Goal: Information Seeking & Learning: Learn about a topic

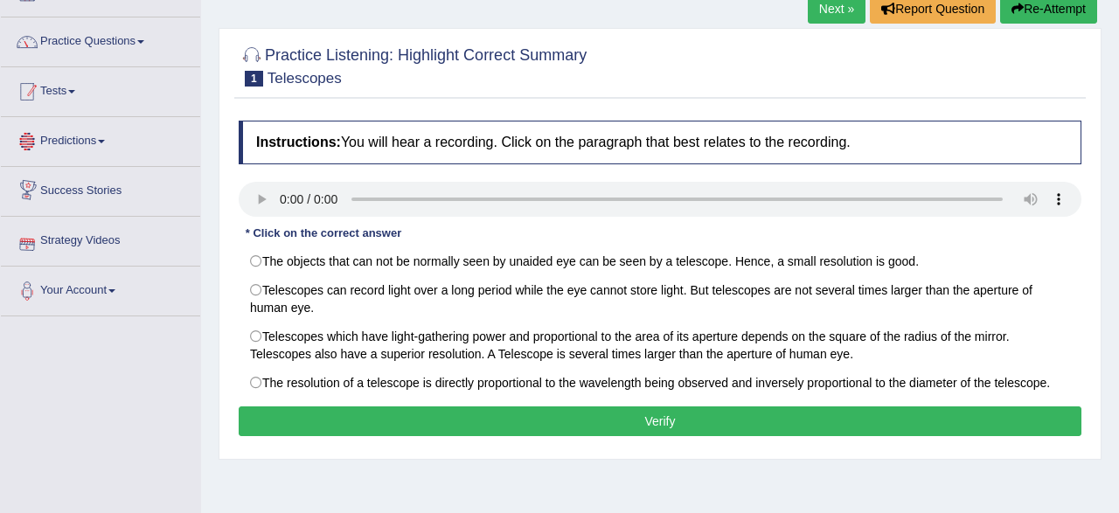
scroll to position [91, 0]
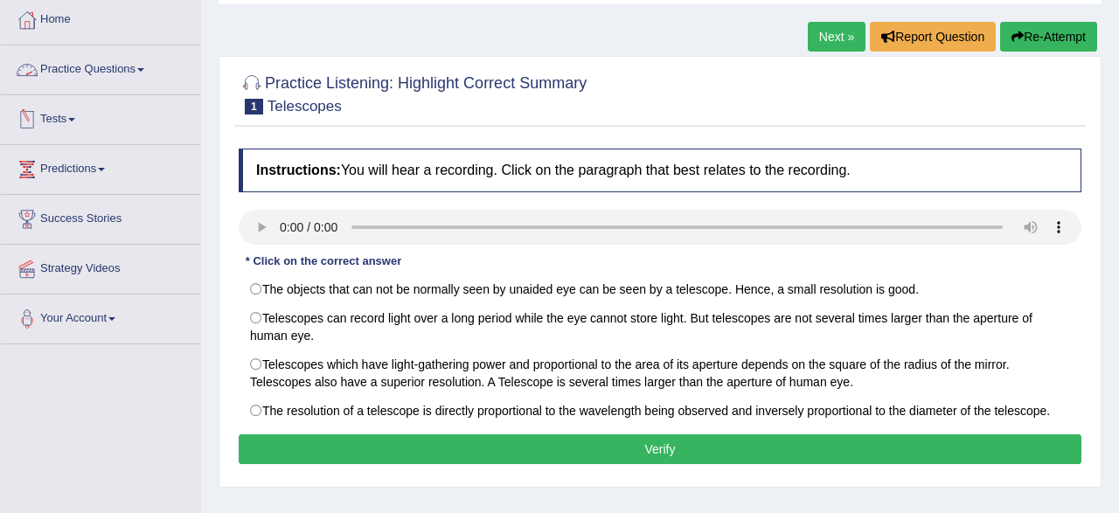
click at [123, 64] on link "Practice Questions" at bounding box center [100, 67] width 199 height 44
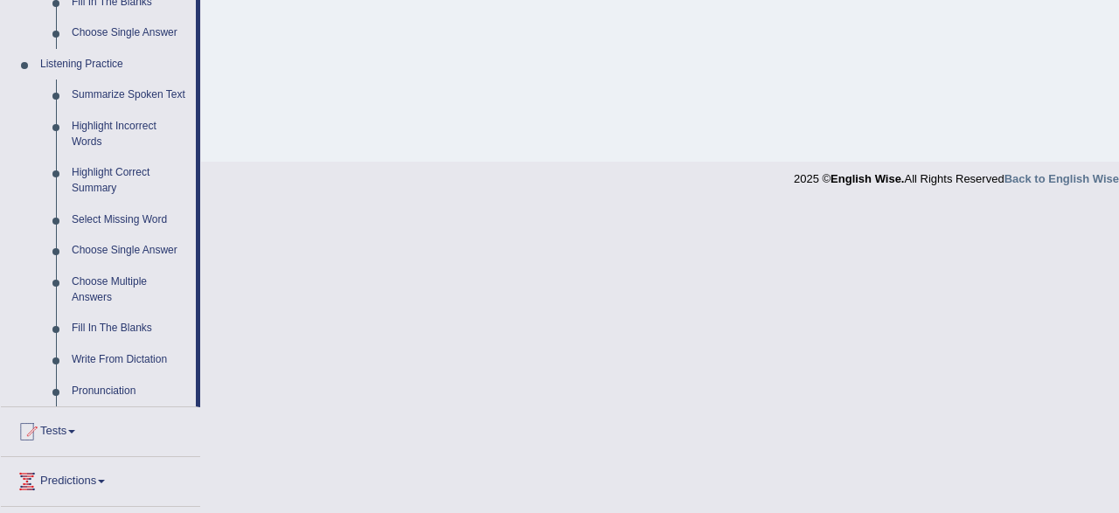
scroll to position [727, 0]
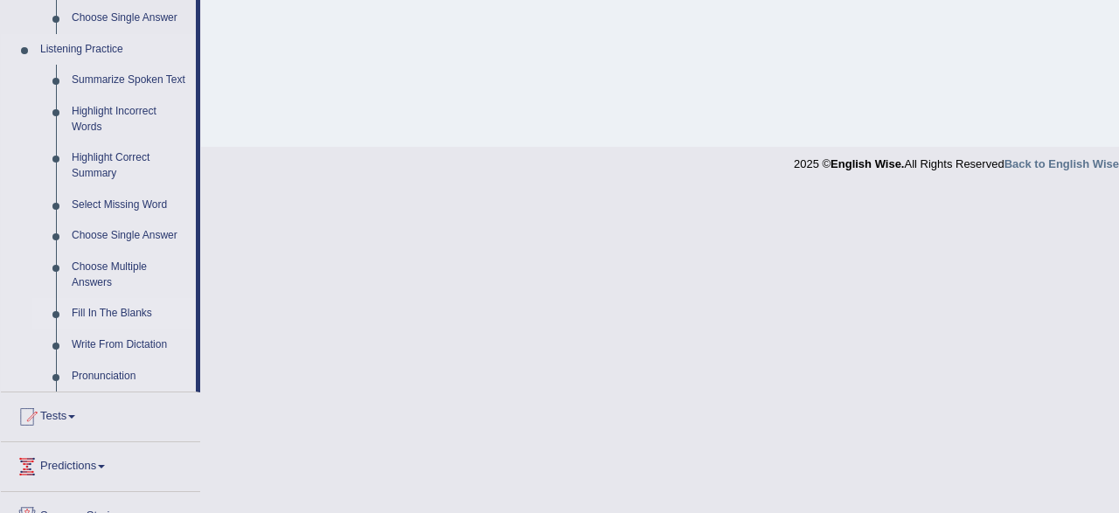
click at [115, 316] on link "Fill In The Blanks" at bounding box center [130, 313] width 132 height 31
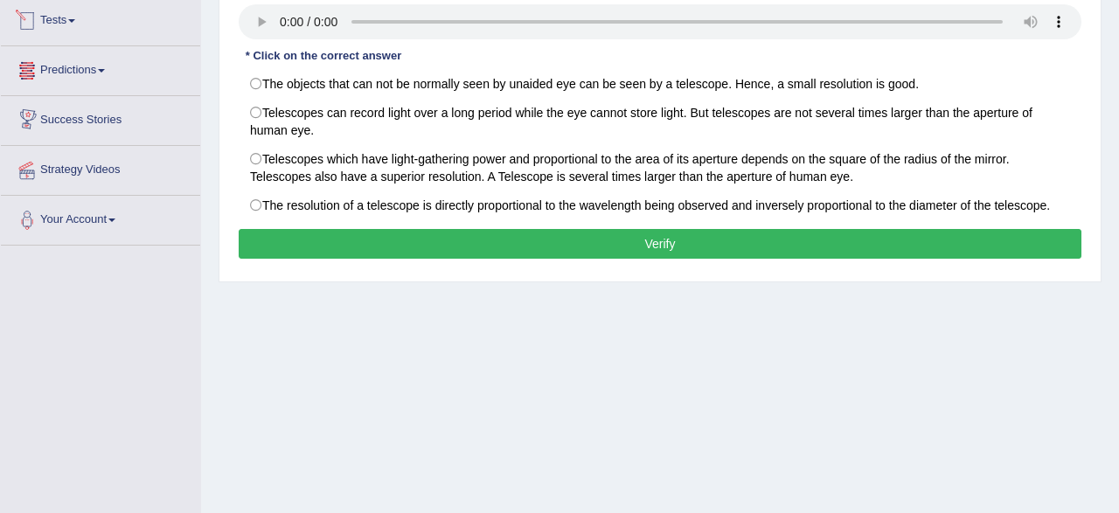
scroll to position [343, 0]
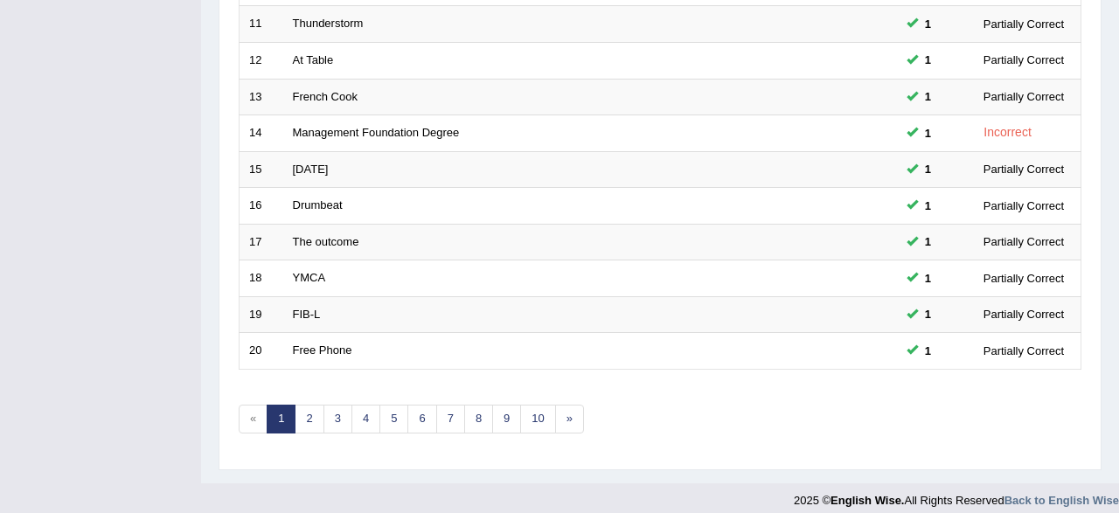
scroll to position [635, 0]
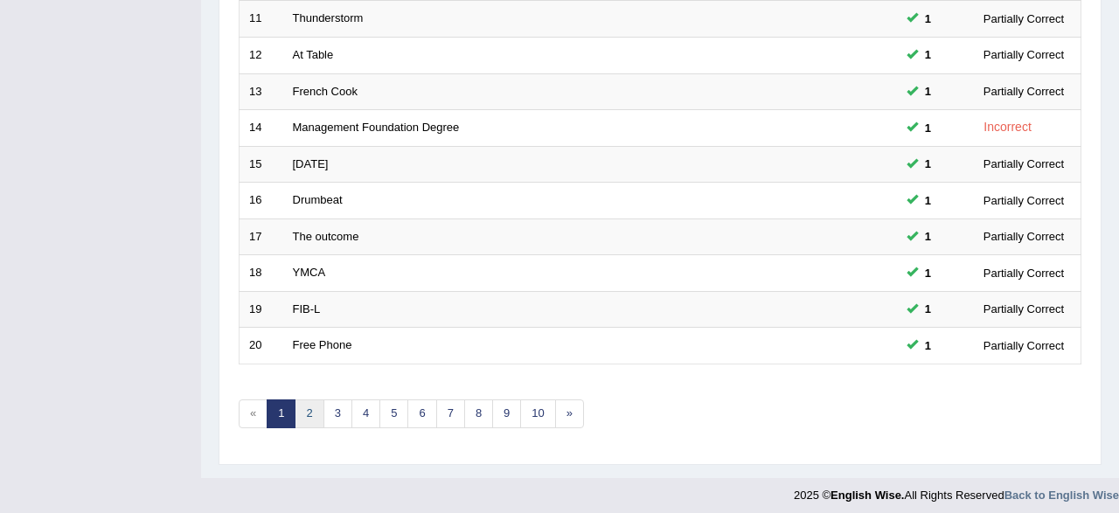
click at [304, 399] on link "2" at bounding box center [309, 413] width 29 height 29
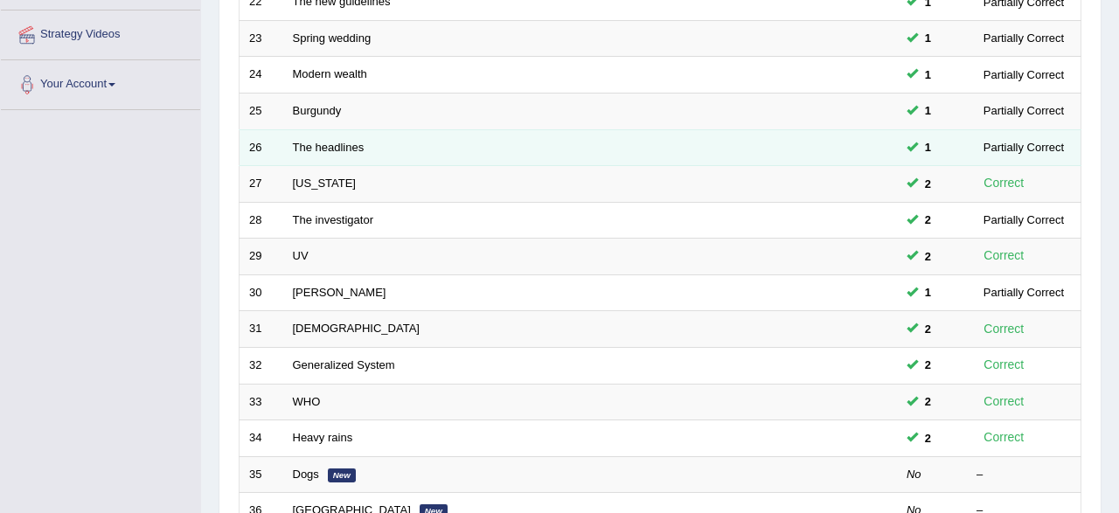
scroll to position [364, 0]
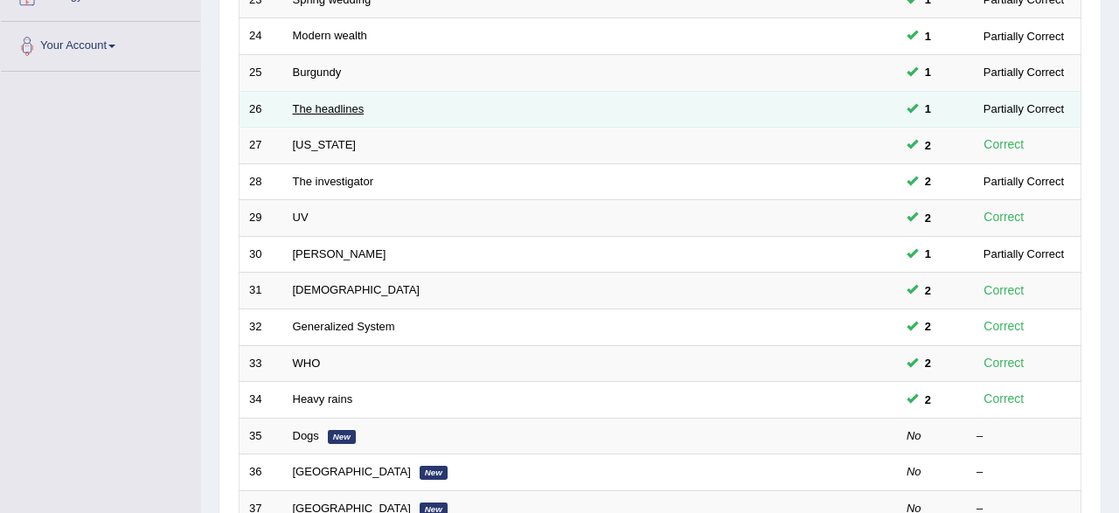
click at [321, 111] on link "The headlines" at bounding box center [329, 108] width 72 height 13
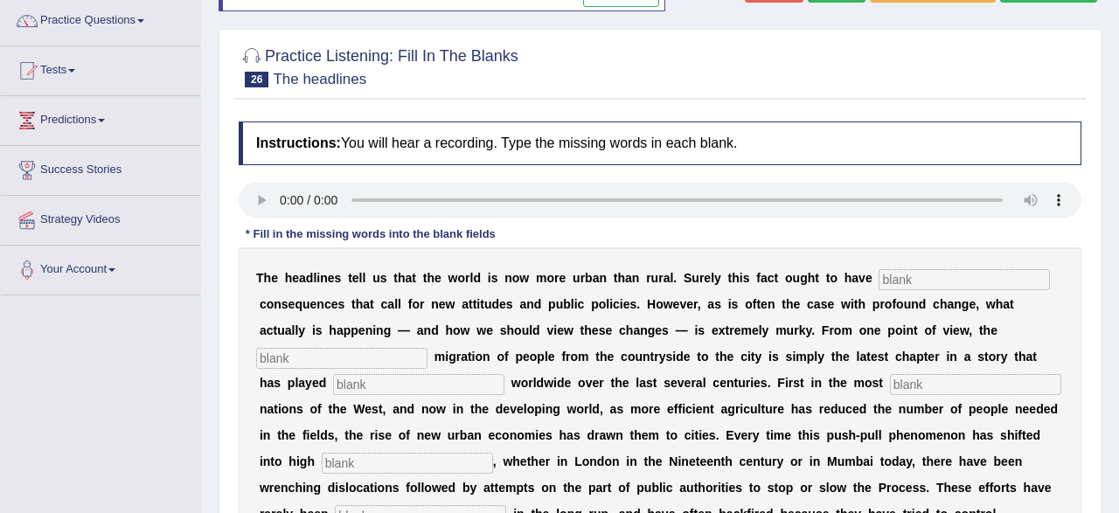
scroll to position [182, 0]
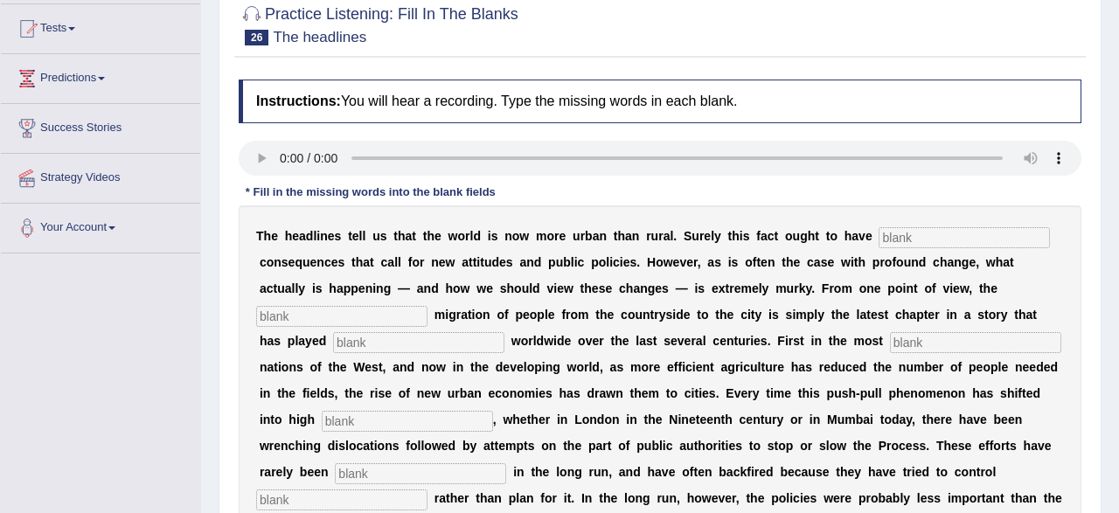
click at [333, 316] on input "text" at bounding box center [341, 316] width 171 height 21
type input "last"
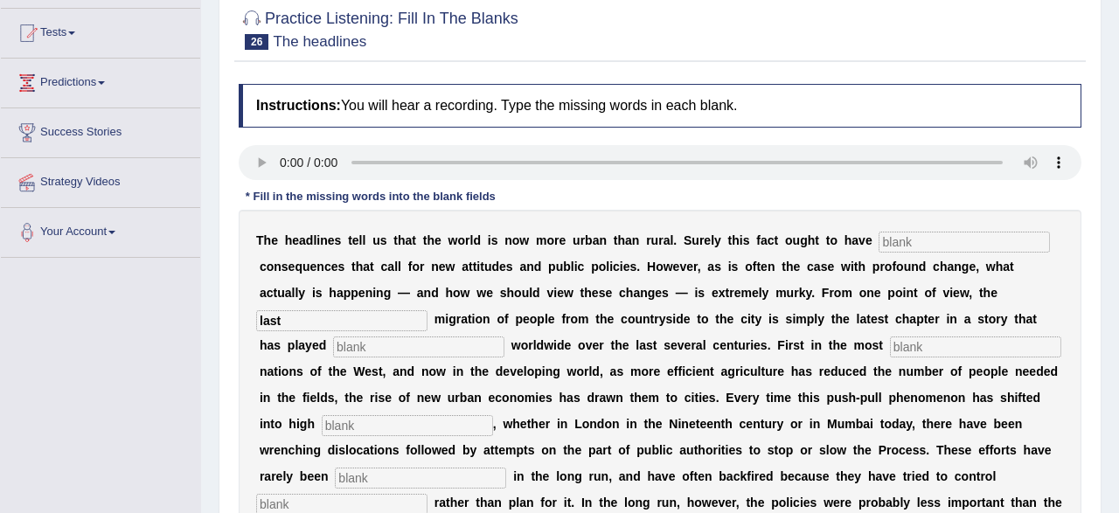
scroll to position [273, 0]
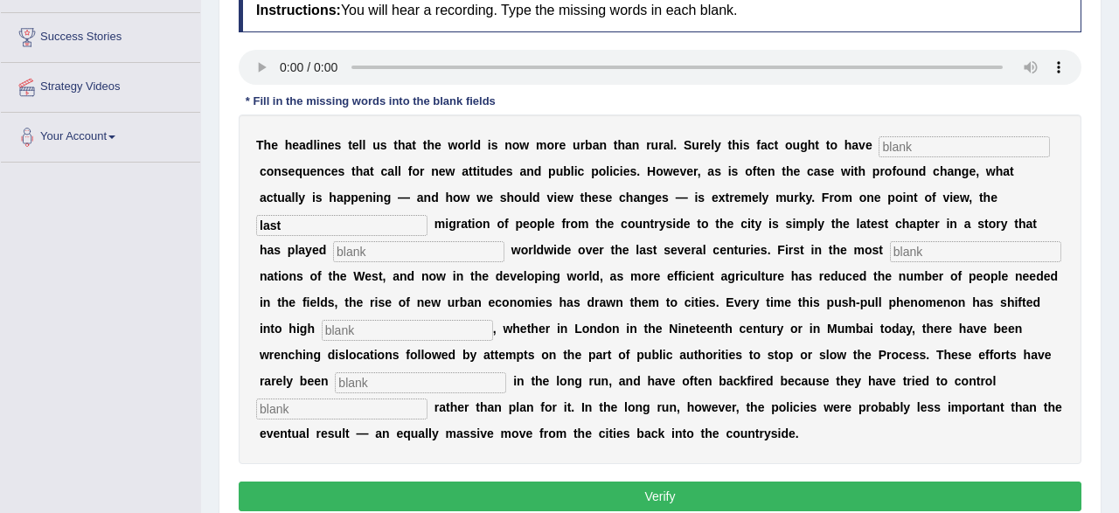
click at [337, 247] on input "text" at bounding box center [418, 251] width 171 height 21
type input "out"
click at [890, 252] on input "text" at bounding box center [975, 251] width 171 height 21
click at [905, 242] on input "text" at bounding box center [975, 251] width 171 height 21
click at [890, 249] on input "text" at bounding box center [975, 251] width 171 height 21
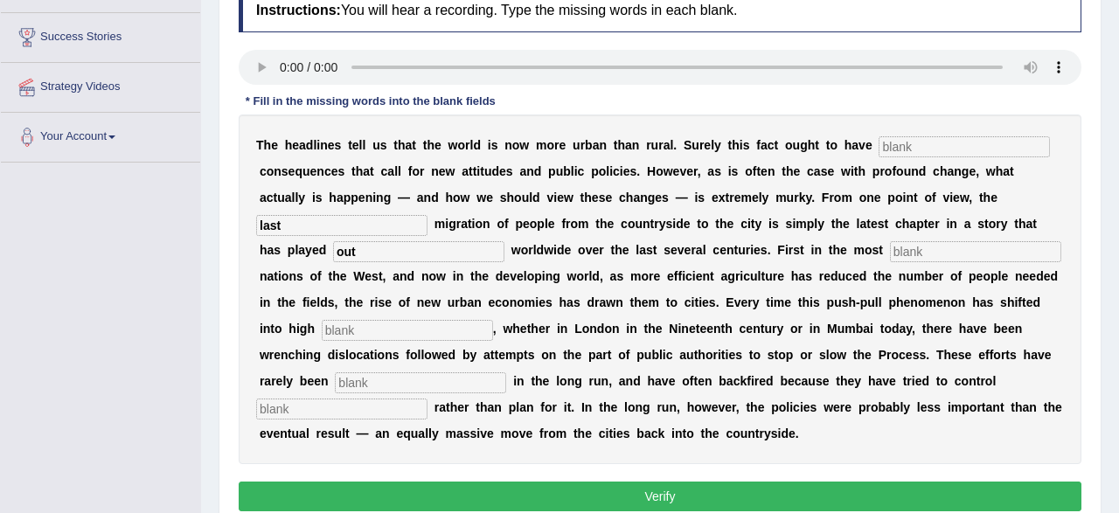
click at [890, 251] on input "text" at bounding box center [975, 251] width 171 height 21
type input "a"
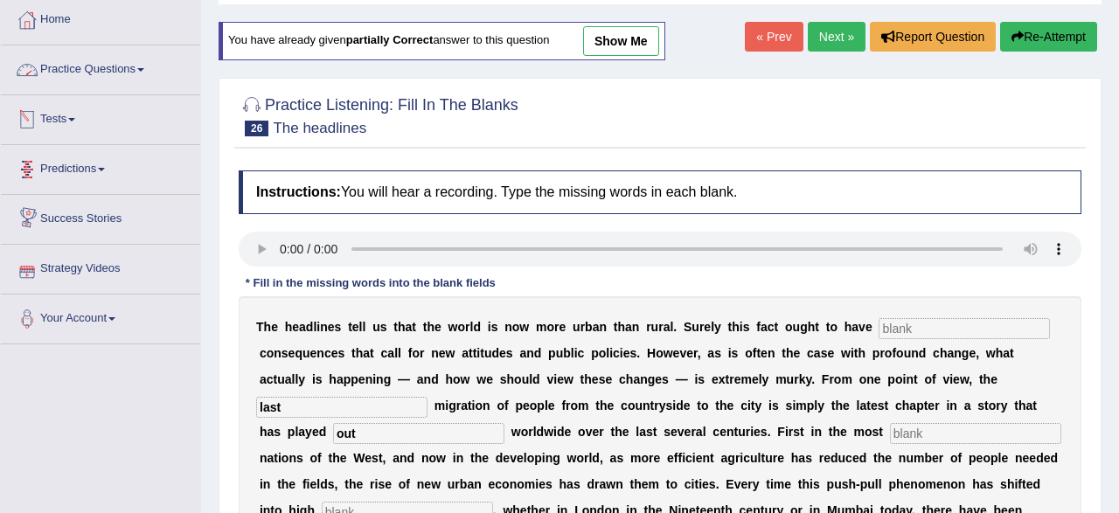
click at [94, 74] on link "Practice Questions" at bounding box center [100, 67] width 199 height 44
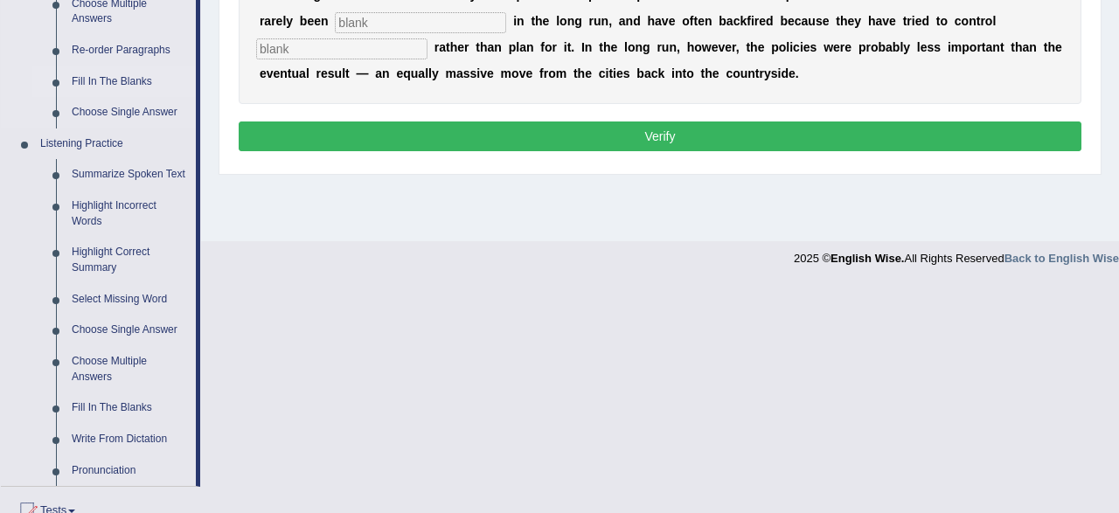
scroll to position [636, 0]
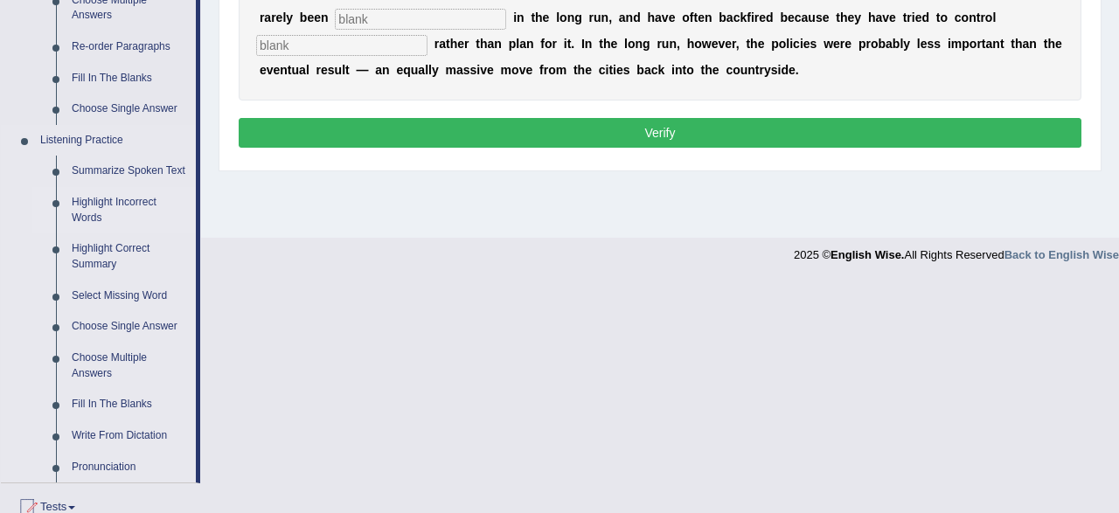
click at [88, 207] on link "Highlight Incorrect Words" at bounding box center [130, 210] width 132 height 46
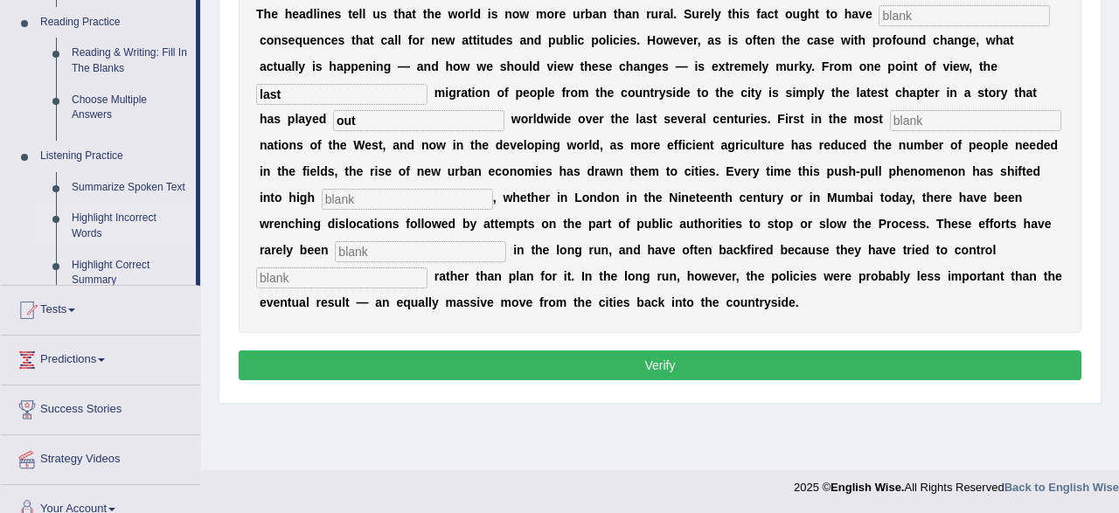
scroll to position [0, 0]
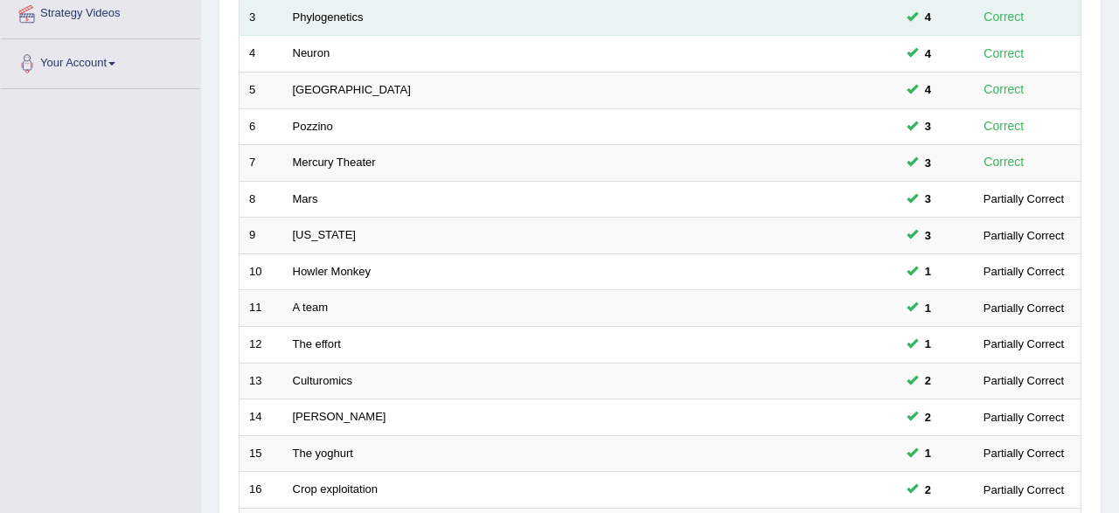
scroll to position [635, 0]
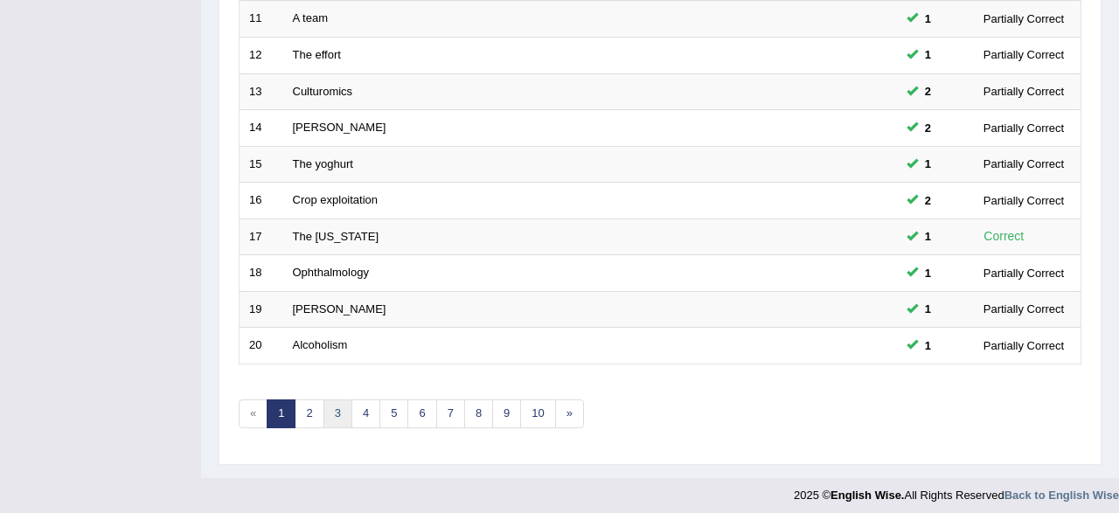
click at [331, 413] on link "3" at bounding box center [337, 413] width 29 height 29
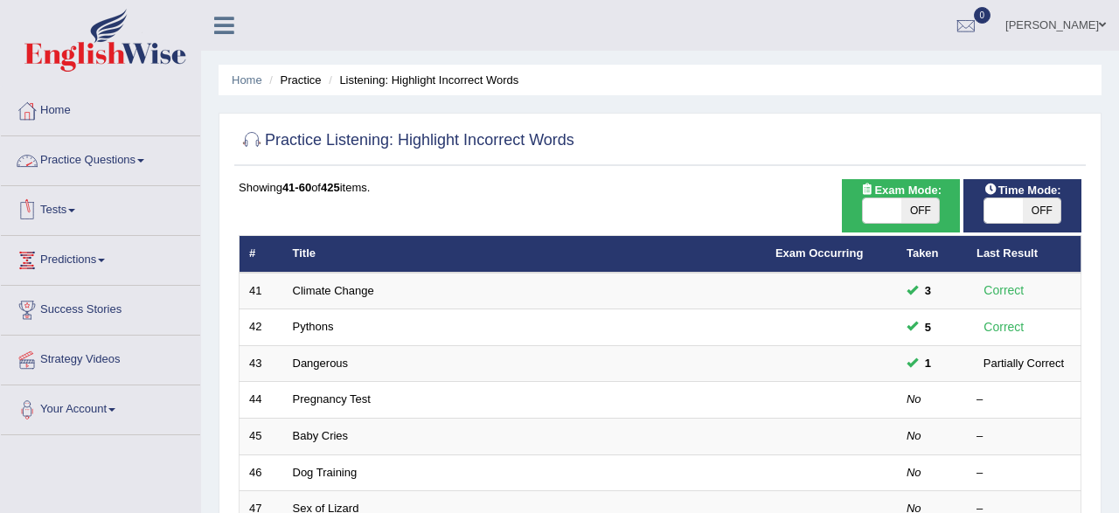
click at [82, 174] on link "Practice Questions" at bounding box center [100, 158] width 199 height 44
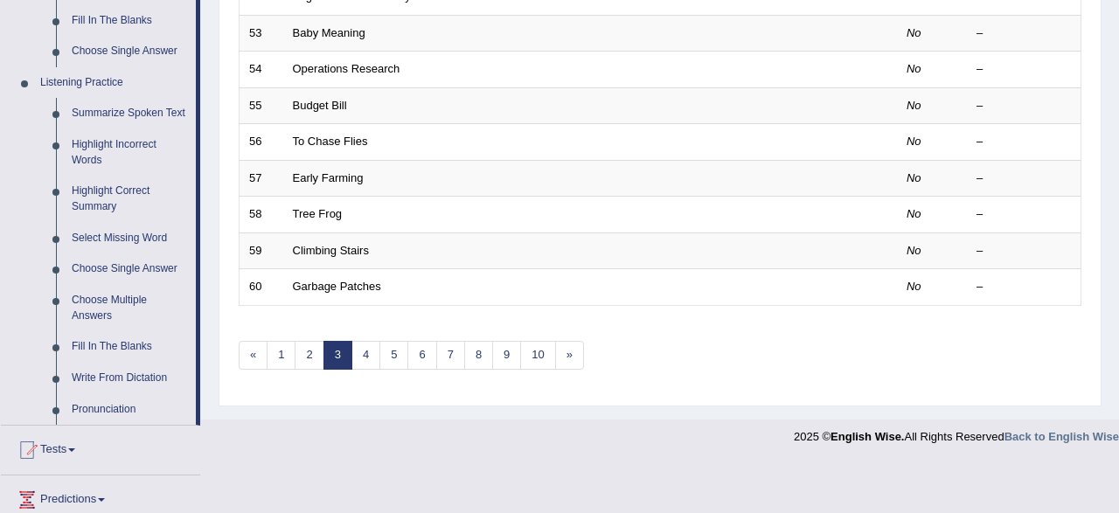
scroll to position [727, 0]
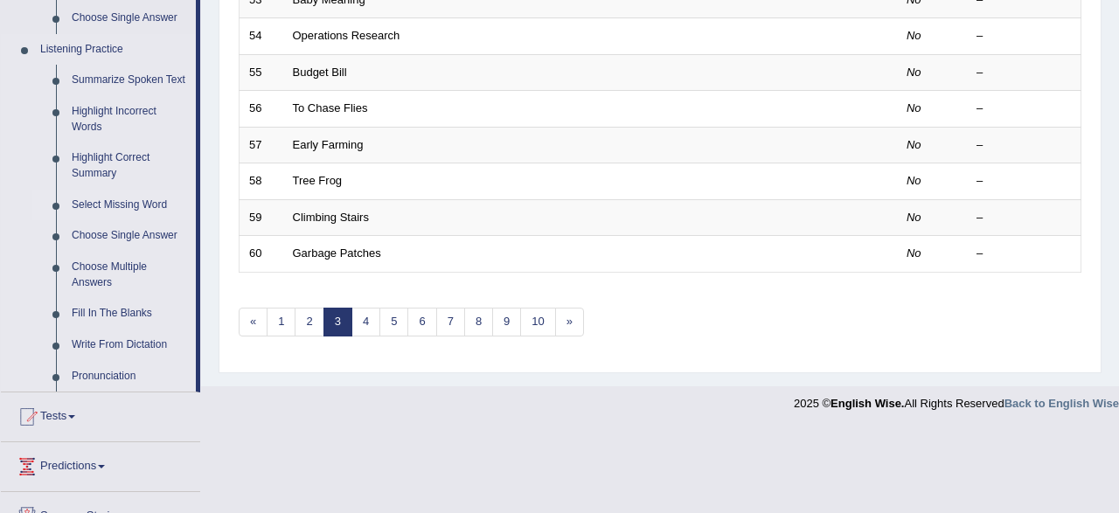
click at [113, 206] on link "Select Missing Word" at bounding box center [130, 205] width 132 height 31
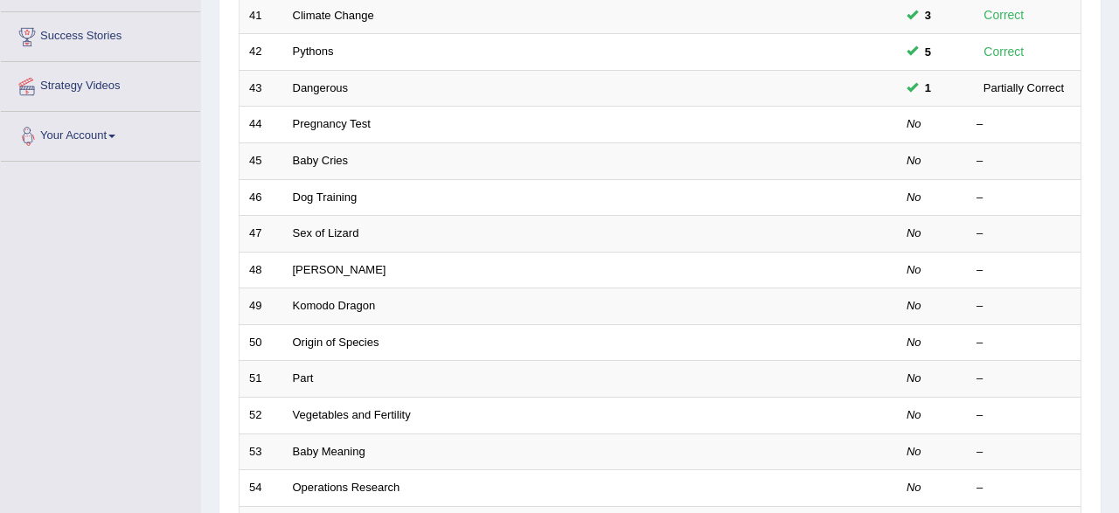
scroll to position [0, 0]
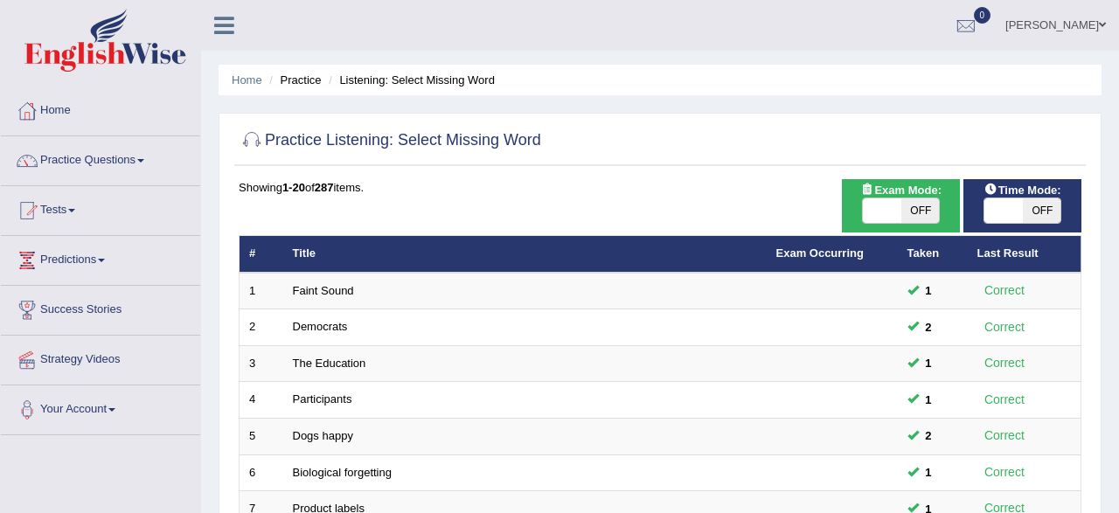
scroll to position [635, 0]
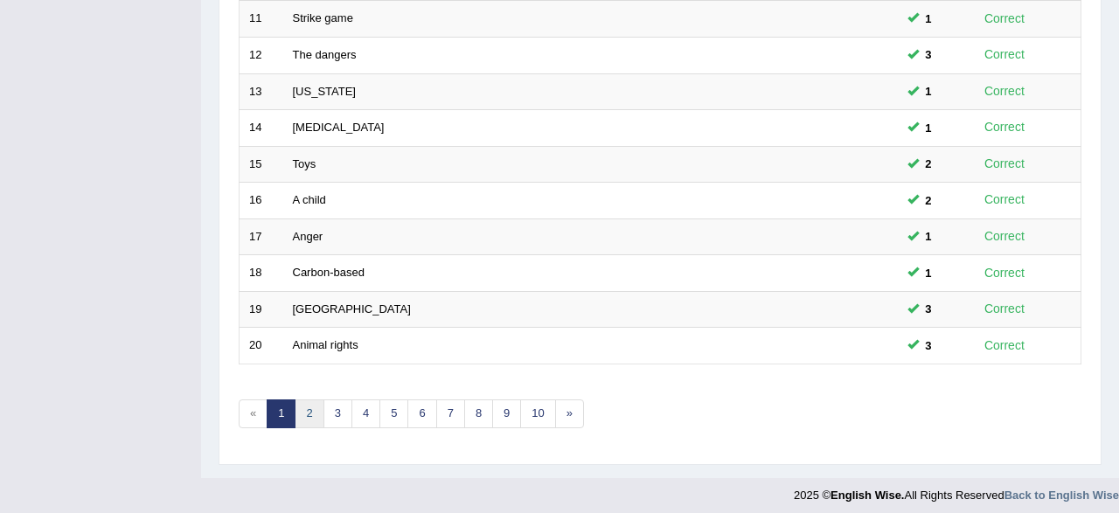
click at [316, 410] on link "2" at bounding box center [309, 413] width 29 height 29
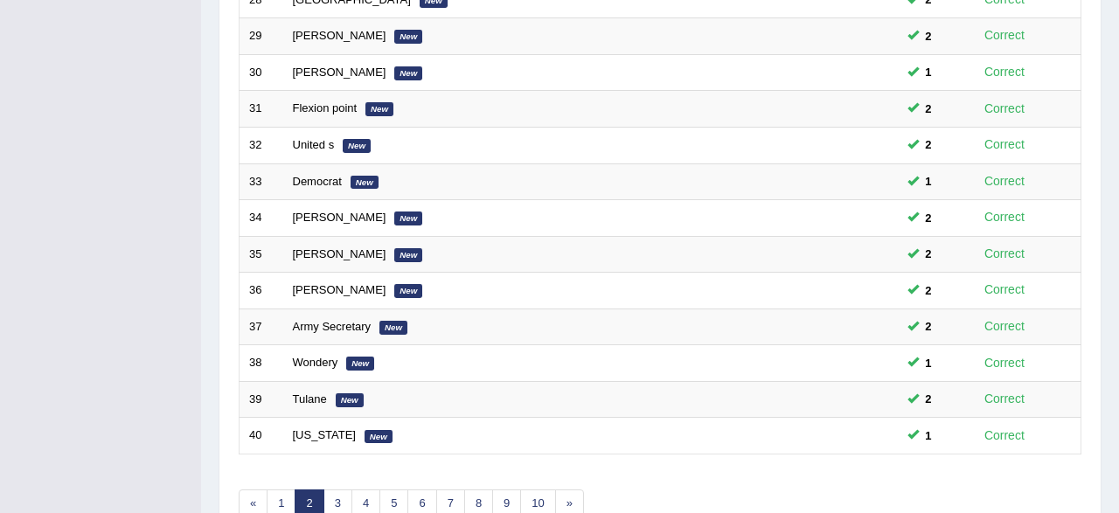
scroll to position [635, 0]
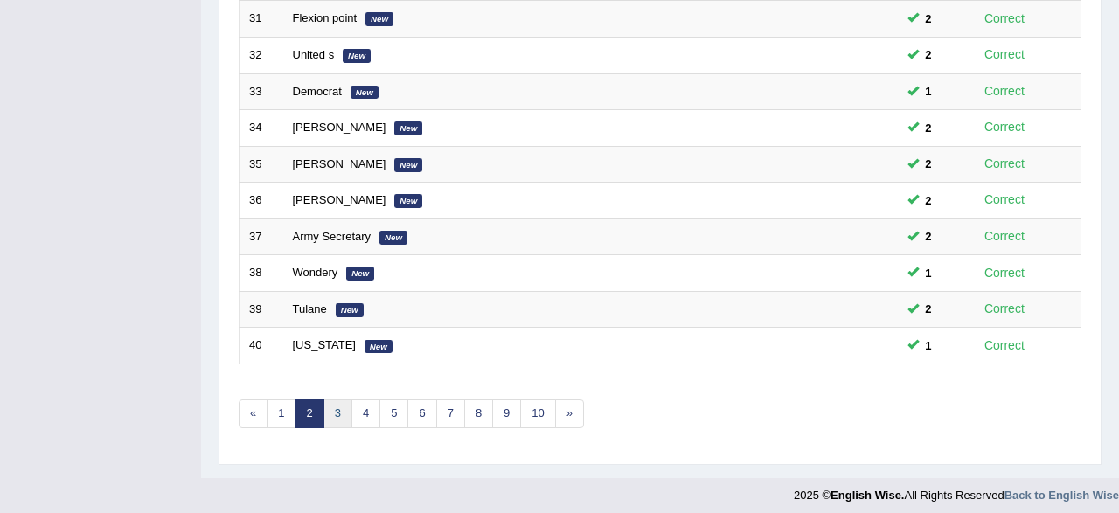
click at [328, 405] on link "3" at bounding box center [337, 413] width 29 height 29
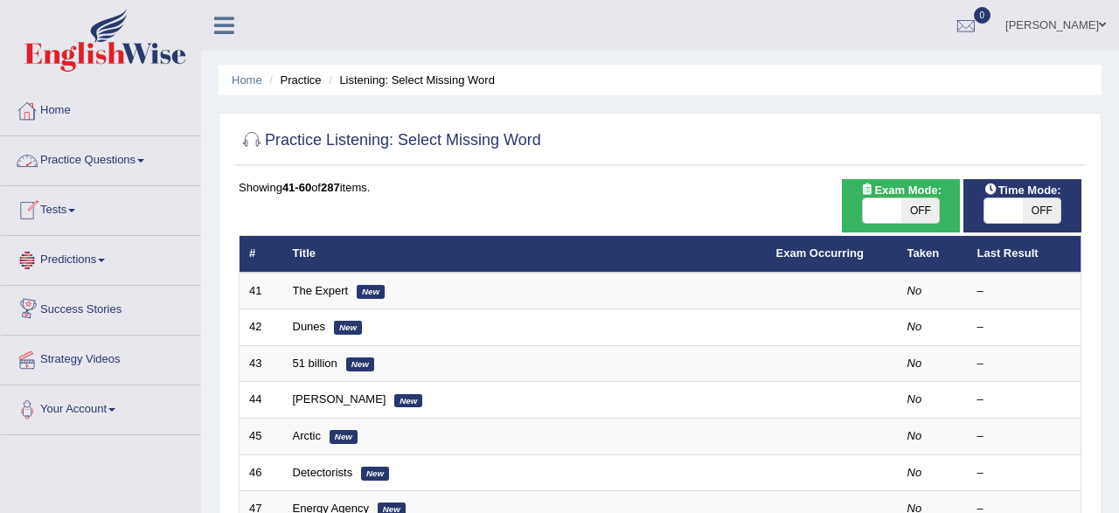
click at [110, 165] on link "Practice Questions" at bounding box center [100, 158] width 199 height 44
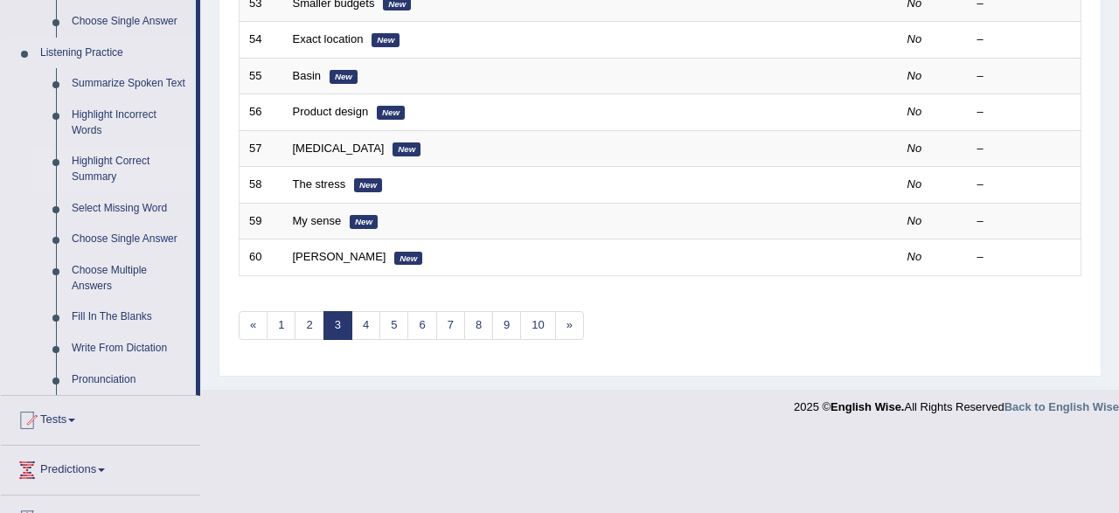
scroll to position [727, 0]
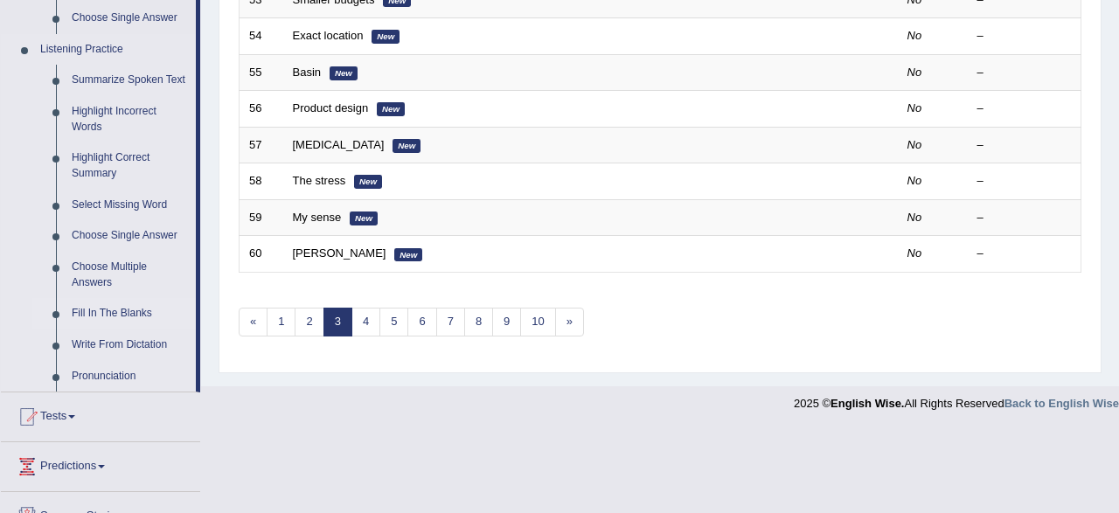
click at [100, 319] on link "Fill In The Blanks" at bounding box center [130, 313] width 132 height 31
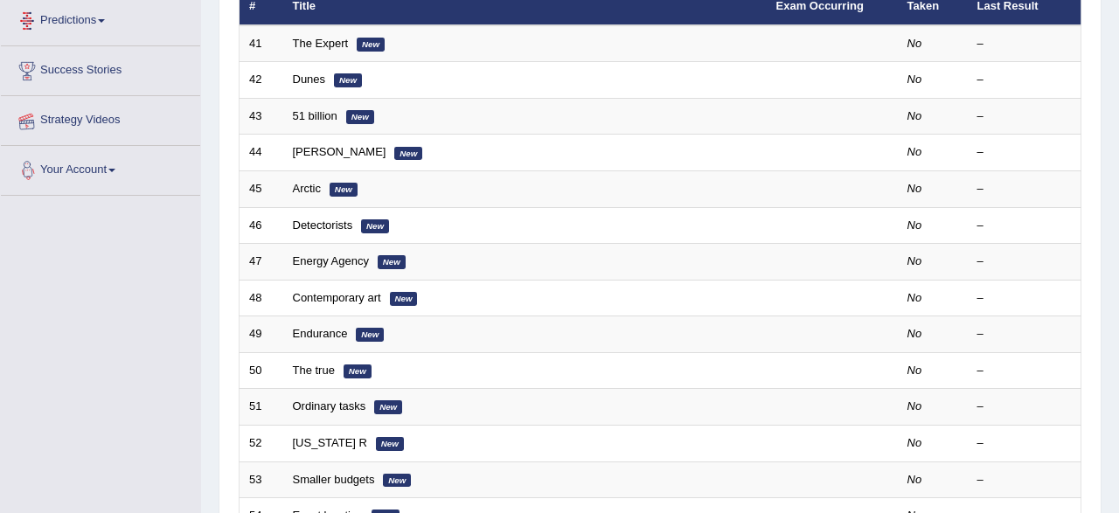
scroll to position [635, 0]
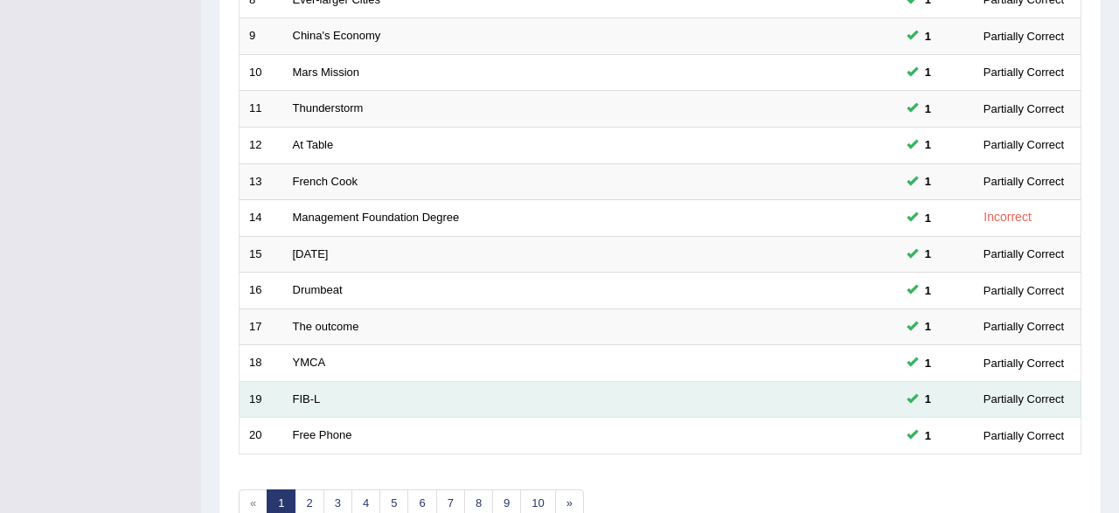
scroll to position [635, 0]
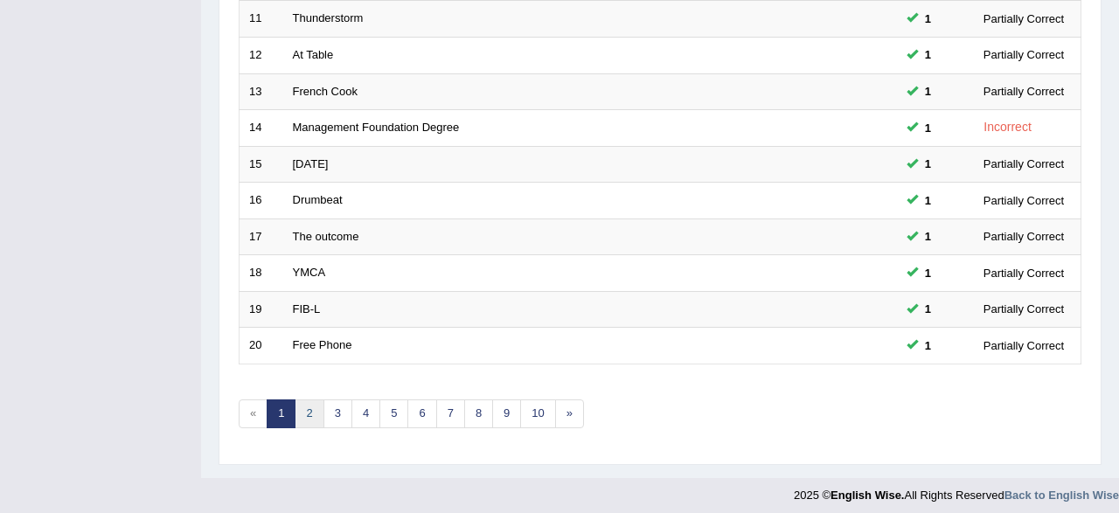
click at [311, 413] on link "2" at bounding box center [309, 413] width 29 height 29
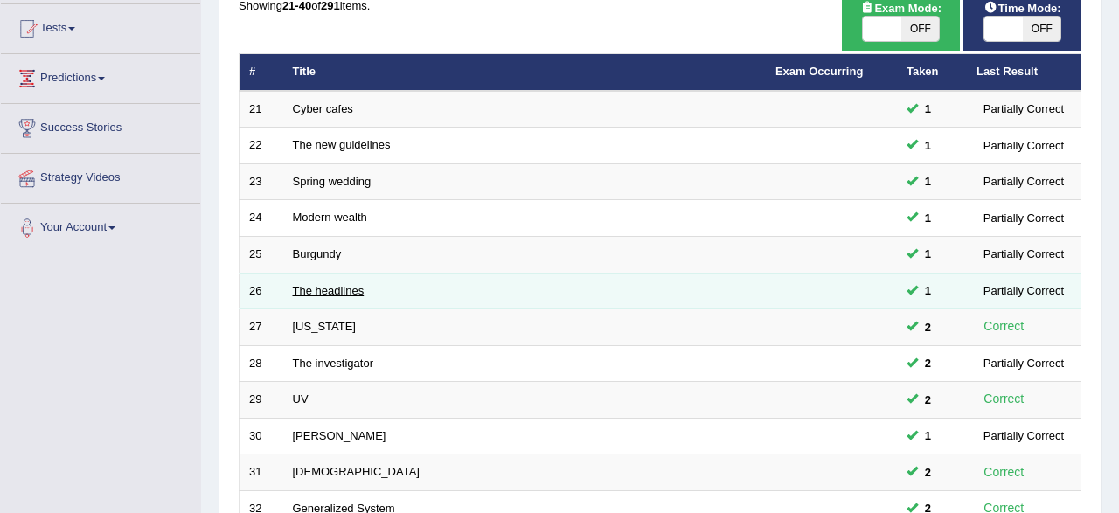
scroll to position [91, 0]
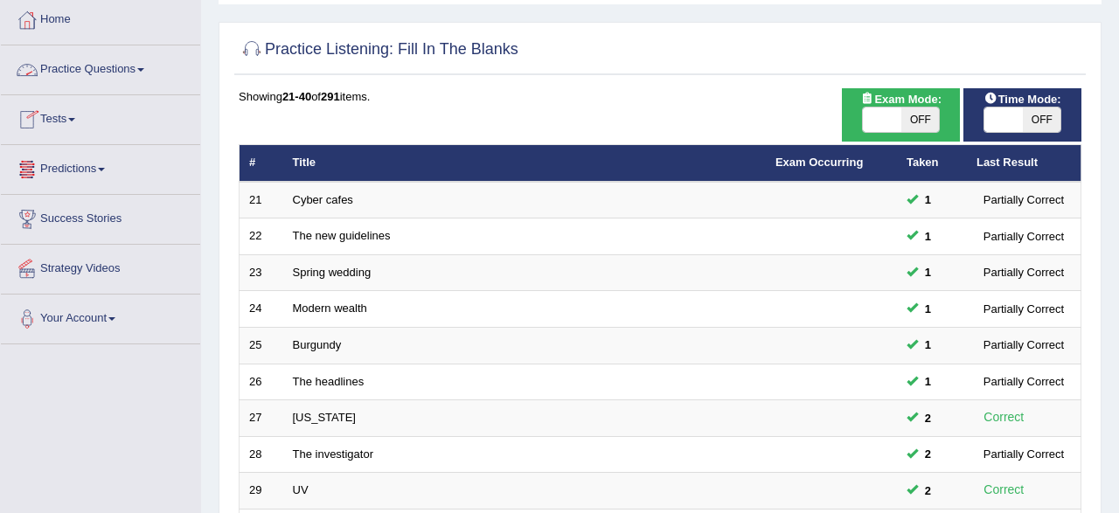
click at [66, 71] on link "Practice Questions" at bounding box center [100, 67] width 199 height 44
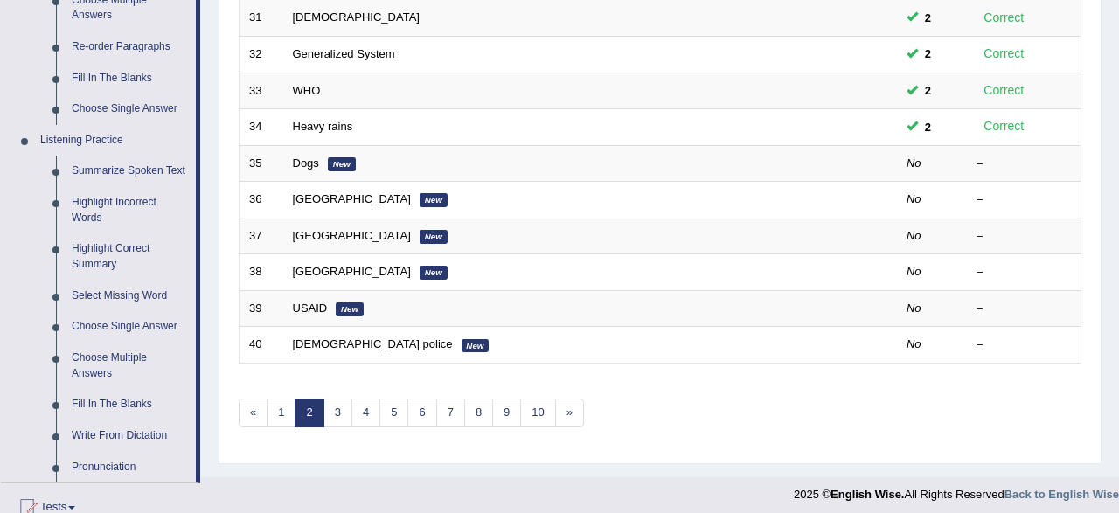
scroll to position [727, 0]
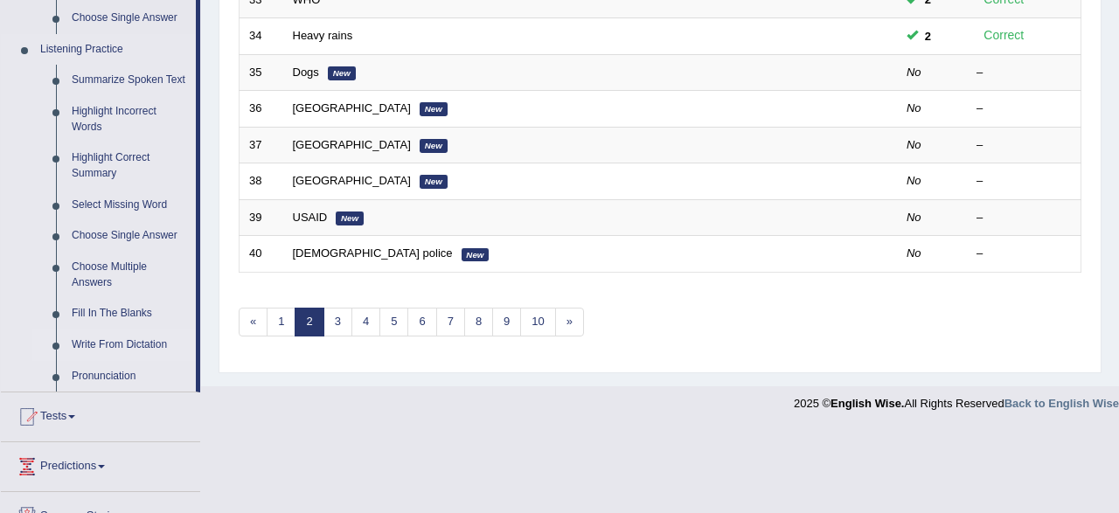
click at [102, 346] on link "Write From Dictation" at bounding box center [130, 345] width 132 height 31
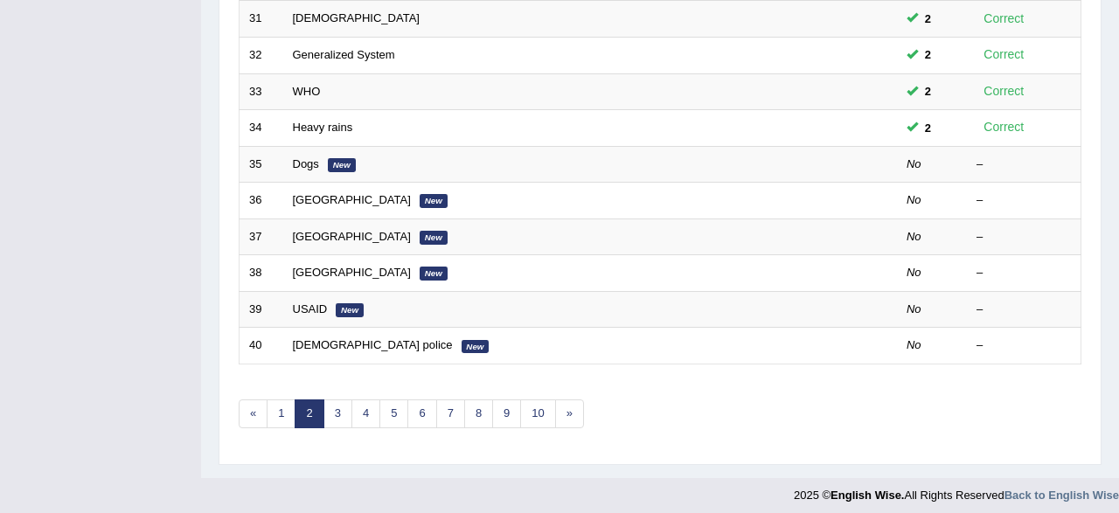
scroll to position [0, 0]
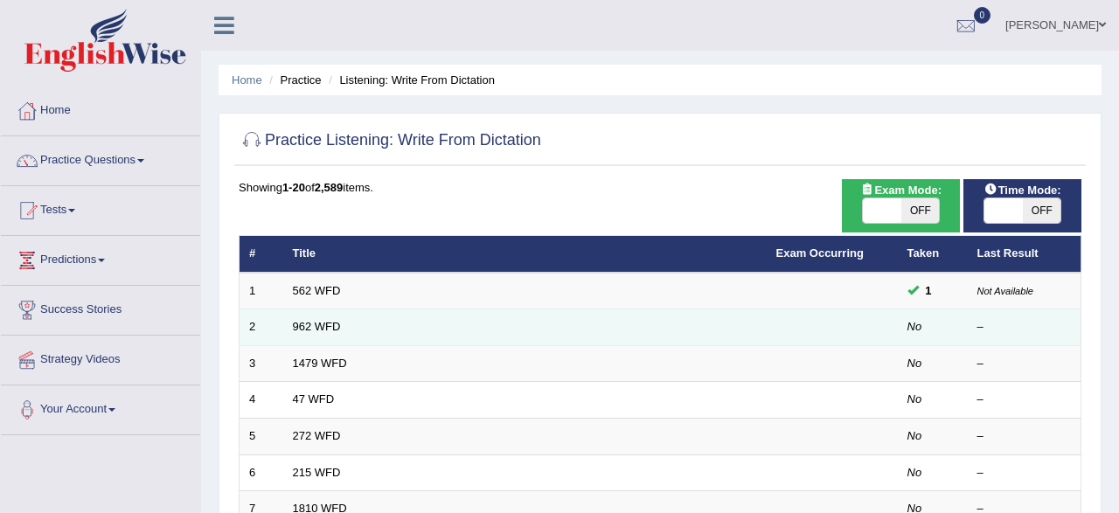
scroll to position [91, 0]
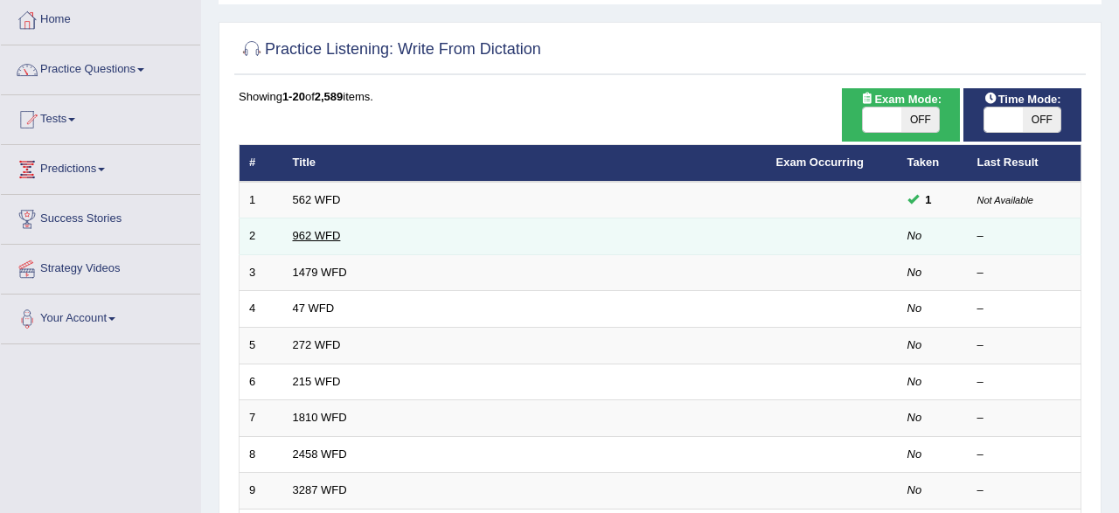
click at [309, 237] on link "962 WFD" at bounding box center [317, 235] width 48 height 13
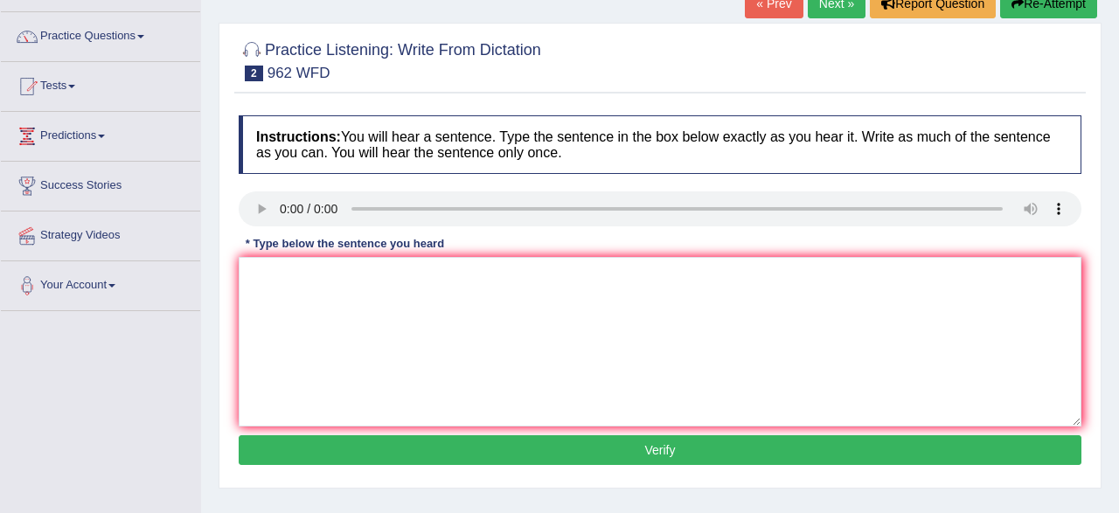
scroll to position [91, 0]
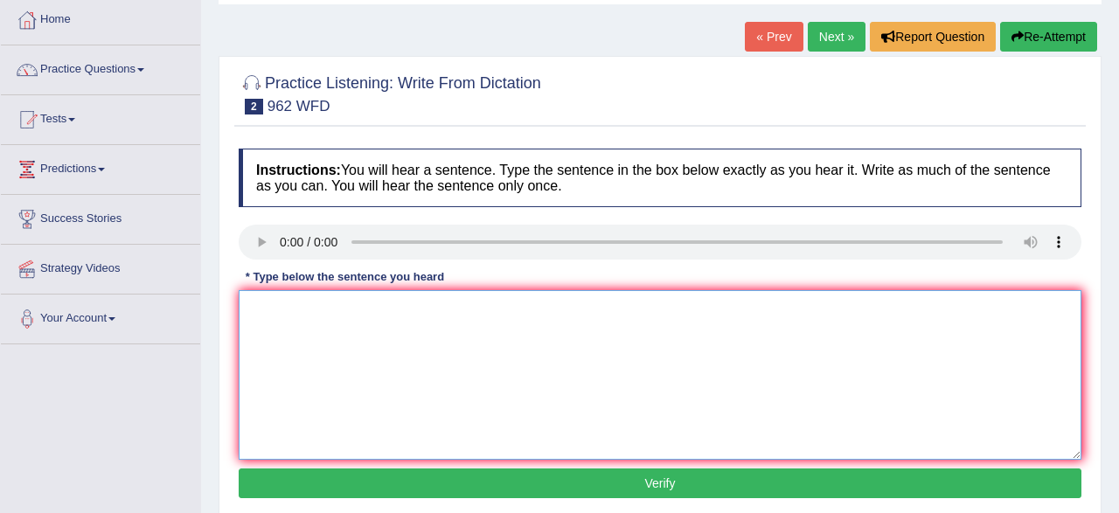
click at [300, 334] on textarea at bounding box center [660, 375] width 843 height 170
click at [351, 310] on textarea "If you have quation the exam please ranse your hand." at bounding box center [660, 375] width 843 height 170
click at [311, 314] on textarea "If you have questions the exam please ranse your hand." at bounding box center [660, 375] width 843 height 170
click at [320, 315] on textarea "If you have eny questions the exam please ranse your hand." at bounding box center [660, 375] width 843 height 170
click at [626, 313] on textarea "If you have any questions the exam please ranse your hand." at bounding box center [660, 375] width 843 height 170
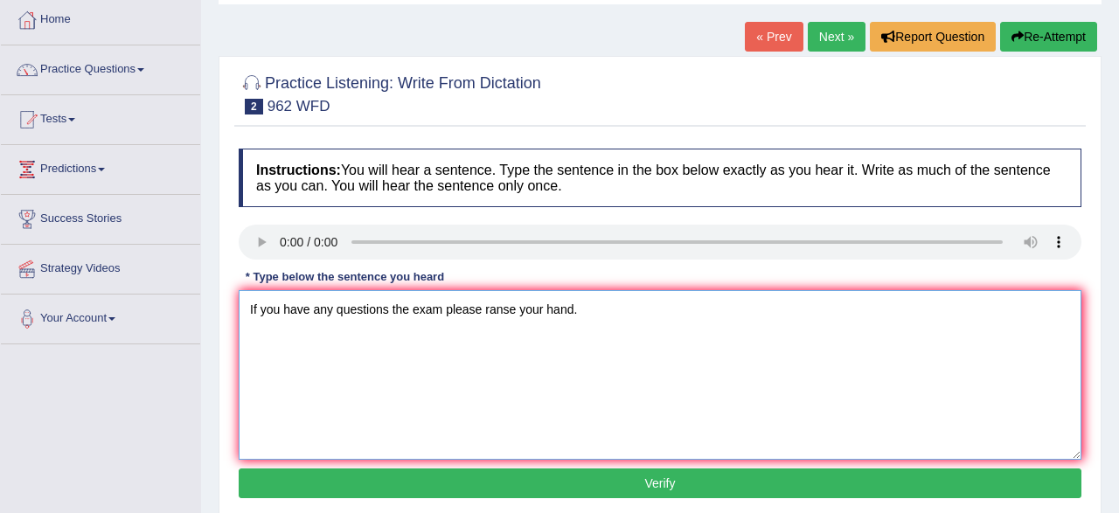
click at [515, 311] on textarea "If you have any questions the exam please ranse your hand." at bounding box center [660, 375] width 843 height 170
click at [389, 310] on textarea "If you have any questions the exam please raise your hand." at bounding box center [660, 375] width 843 height 170
type textarea "If you have any questions about the exam please raise your hand."
click at [405, 482] on button "Verify" at bounding box center [660, 484] width 843 height 30
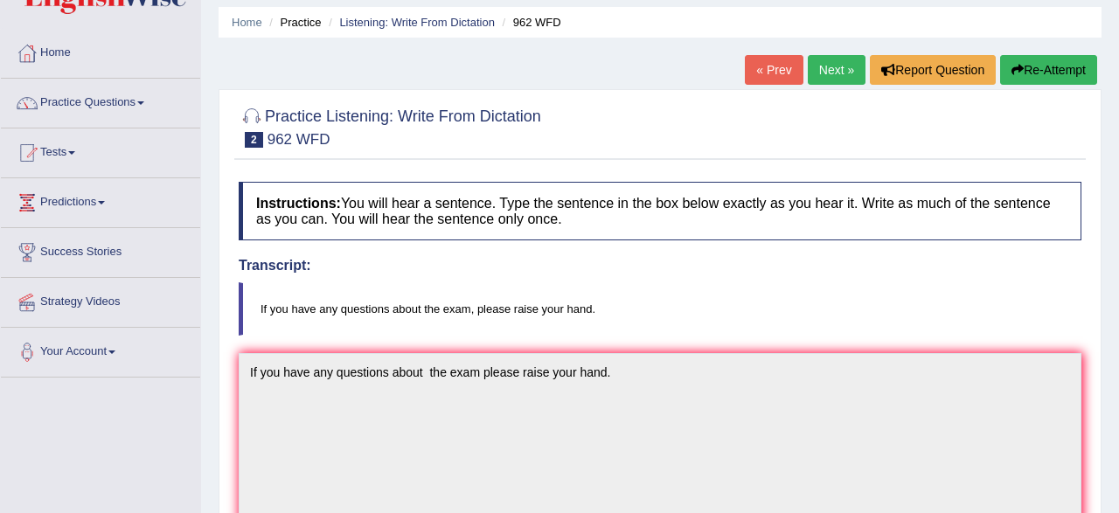
scroll to position [0, 0]
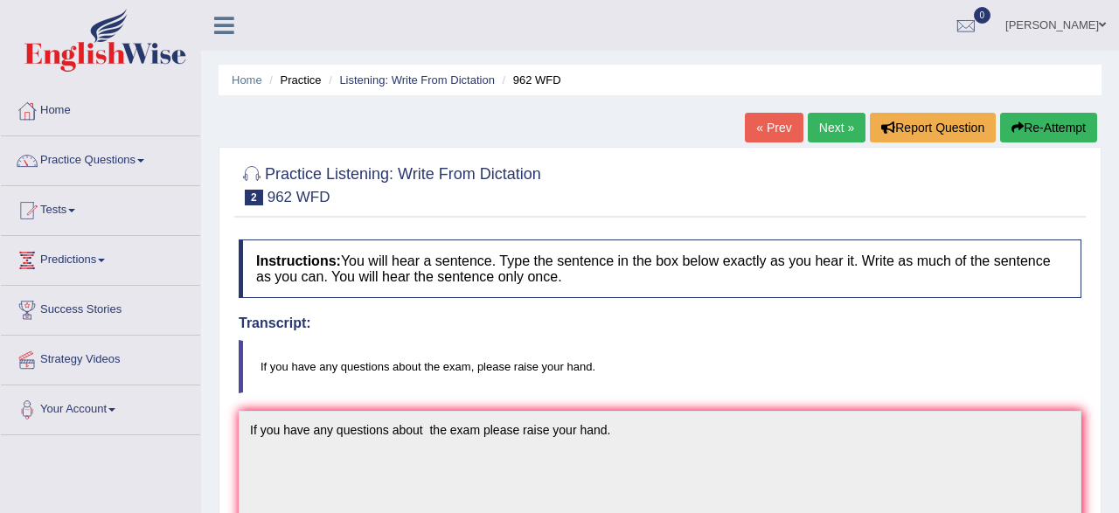
click at [839, 124] on link "Next »" at bounding box center [837, 128] width 58 height 30
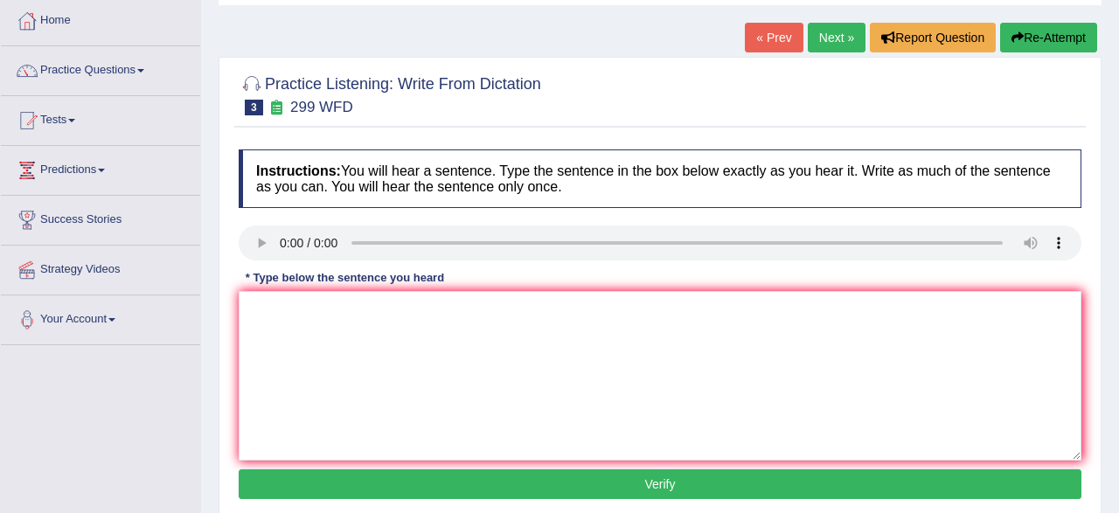
scroll to position [91, 0]
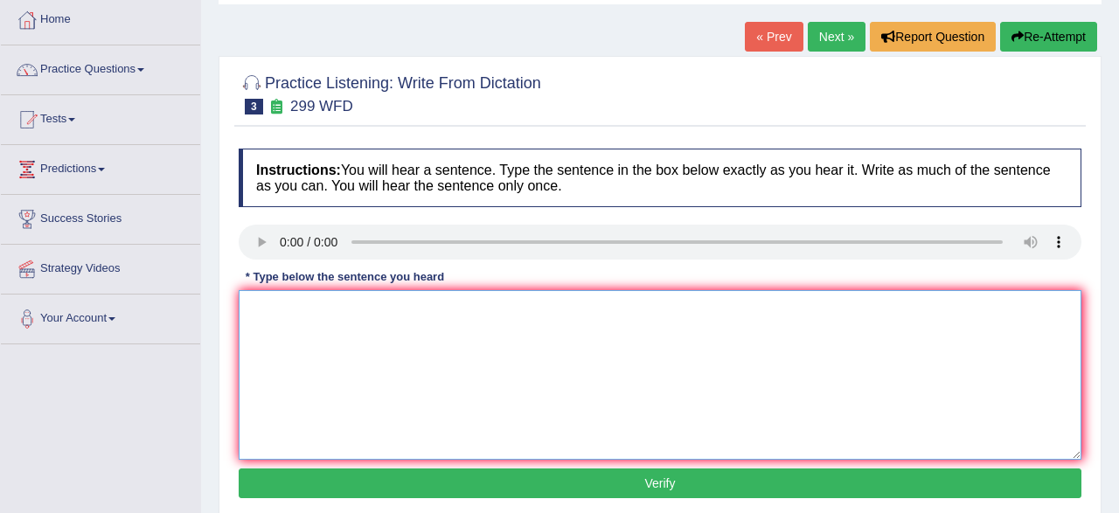
click at [305, 347] on textarea at bounding box center [660, 375] width 843 height 170
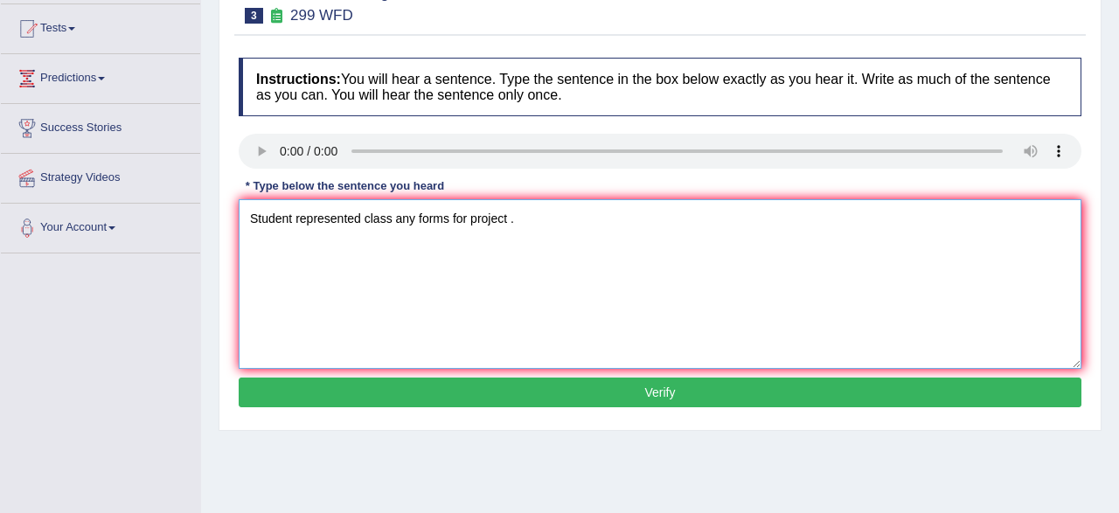
type textarea "Student represented class any forms for project ."
click at [595, 387] on button "Verify" at bounding box center [660, 393] width 843 height 30
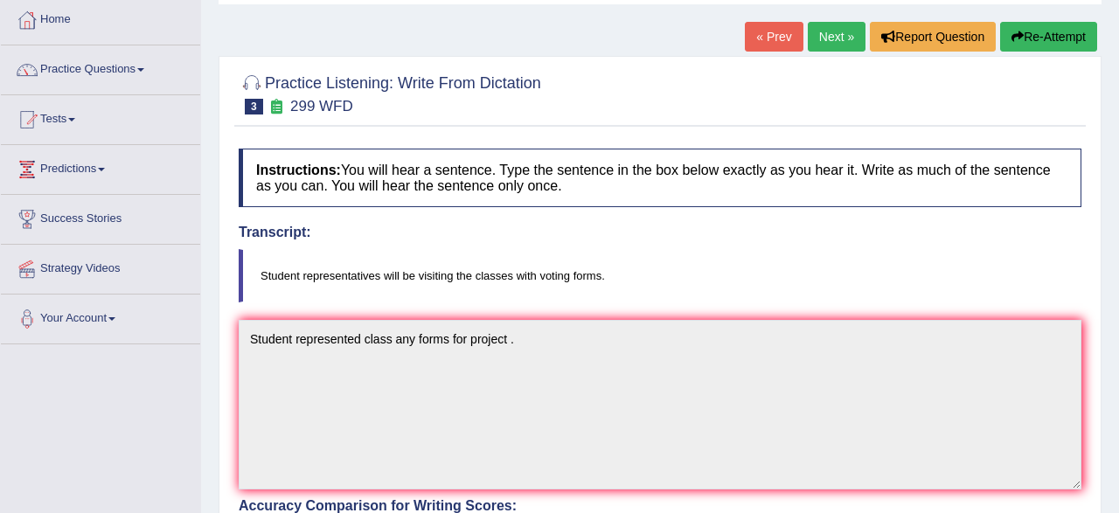
scroll to position [0, 0]
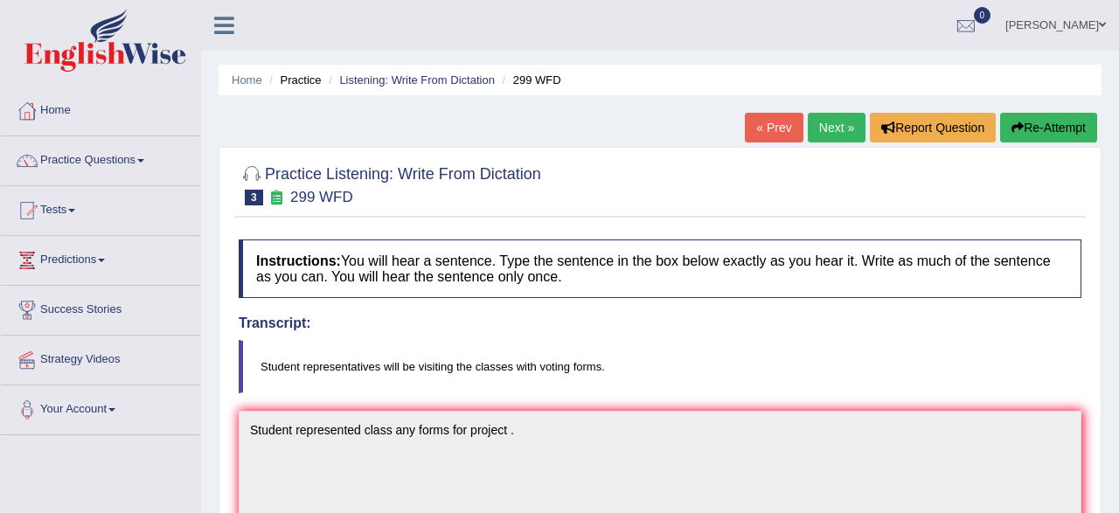
click at [830, 135] on link "Next »" at bounding box center [837, 128] width 58 height 30
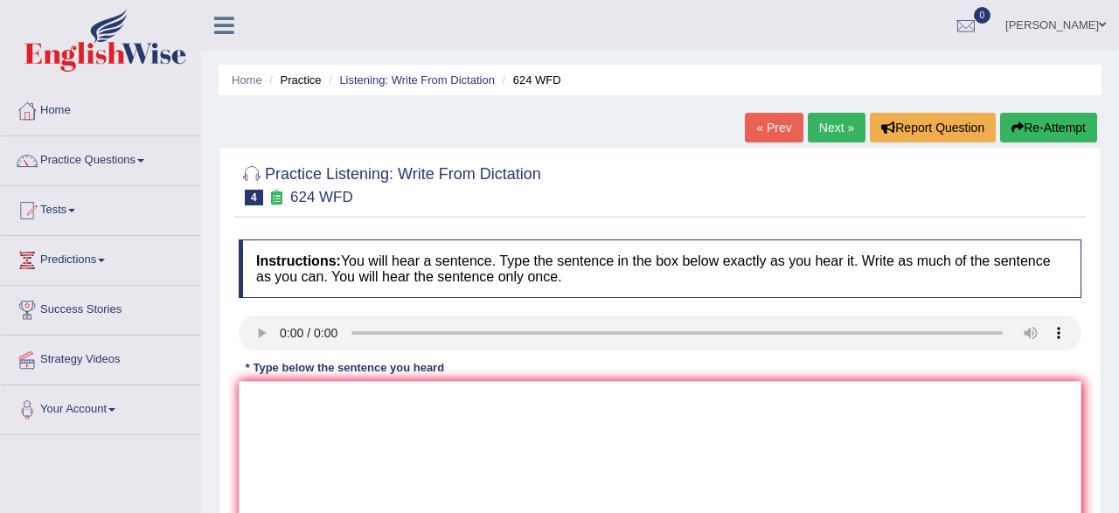
scroll to position [91, 0]
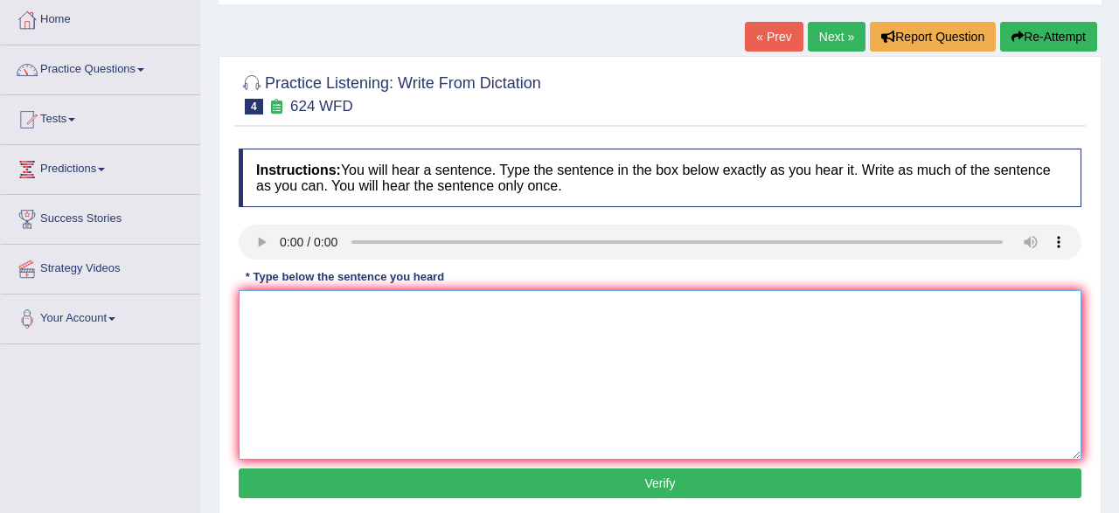
click at [295, 327] on textarea at bounding box center [660, 375] width 843 height 170
click at [314, 317] on textarea "our co" at bounding box center [660, 375] width 843 height 170
click at [349, 314] on textarea "our couse inprofe any learning scalse" at bounding box center [660, 375] width 843 height 170
click at [531, 314] on textarea "our couse inprofe indepandent any learning scalse" at bounding box center [660, 375] width 843 height 170
click at [290, 310] on textarea "our couse inprofe indepandent any learning scals." at bounding box center [660, 375] width 843 height 170
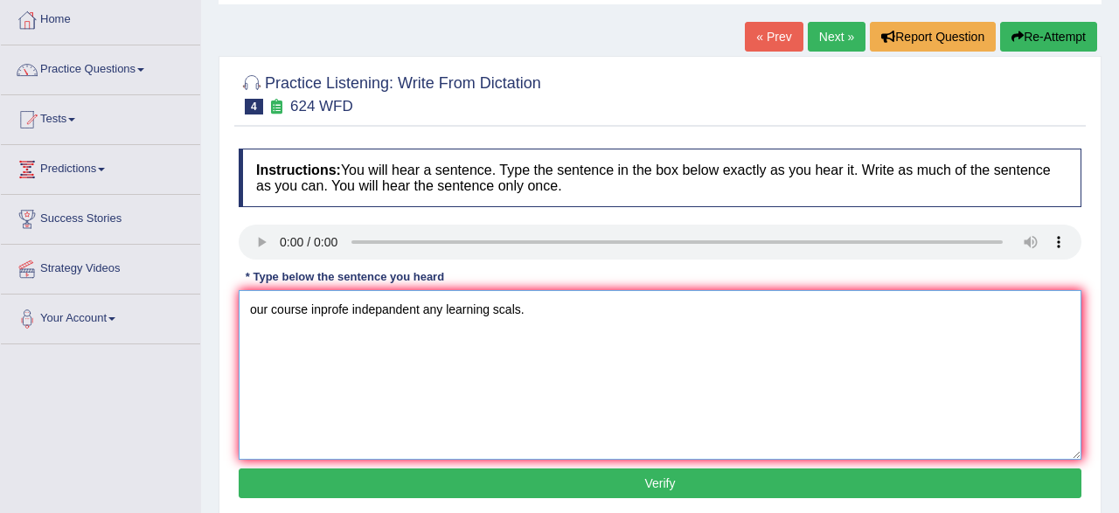
click at [341, 314] on textarea "our course inprofe indepandent any learning scals." at bounding box center [660, 375] width 843 height 170
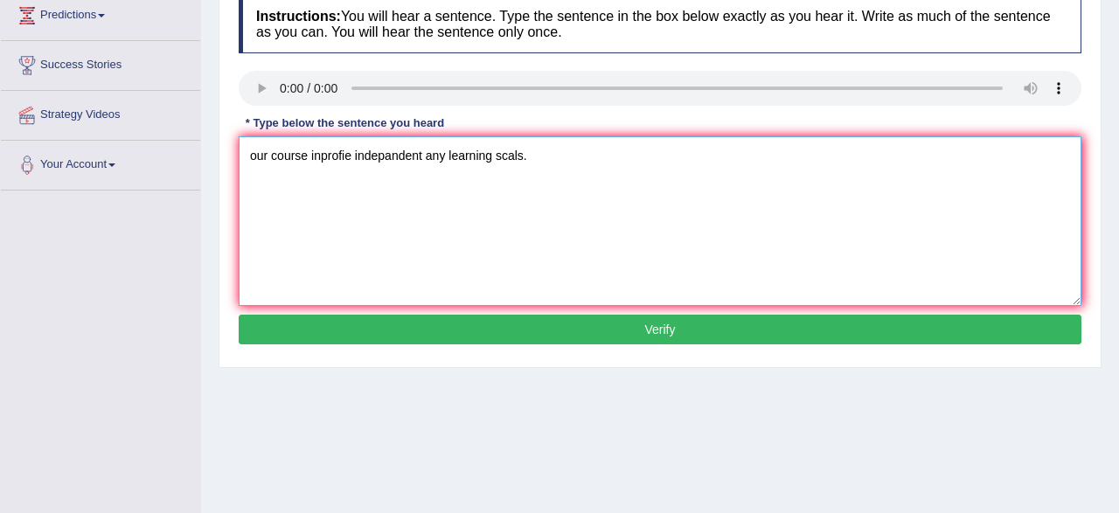
scroll to position [273, 0]
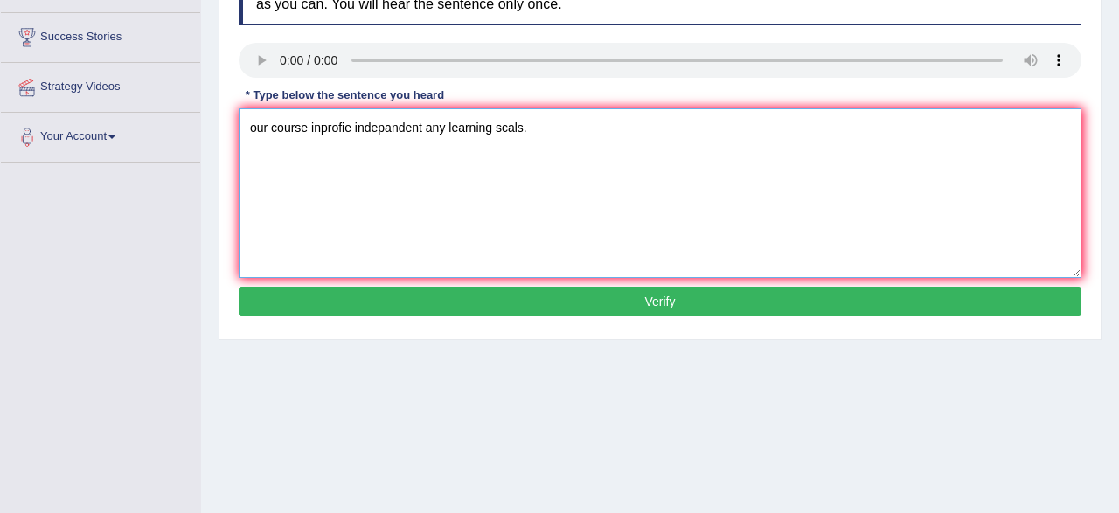
type textarea "our course inprofie indepandent any learning scals."
click at [596, 295] on button "Verify" at bounding box center [660, 302] width 843 height 30
click at [596, 295] on div "Home Practice Listening: Write From Dictation 624 WFD « Prev Next » Report Ques…" at bounding box center [660, 164] width 918 height 874
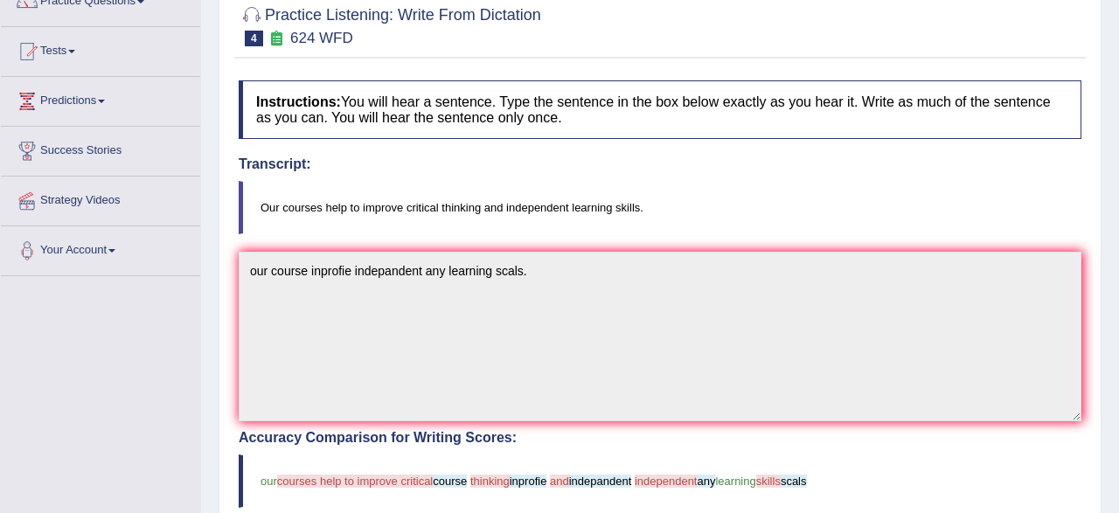
scroll to position [91, 0]
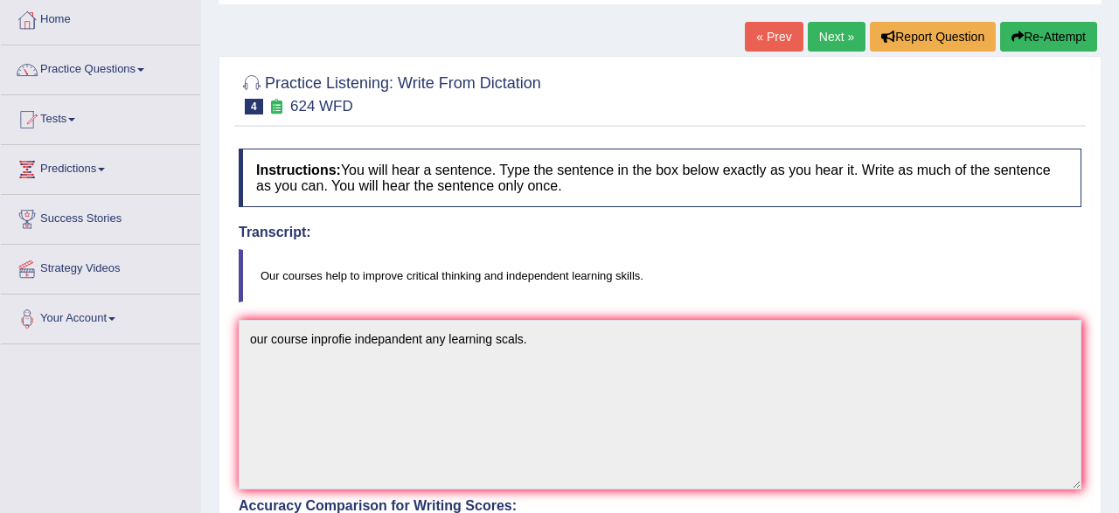
click at [94, 74] on link "Practice Questions" at bounding box center [100, 67] width 199 height 44
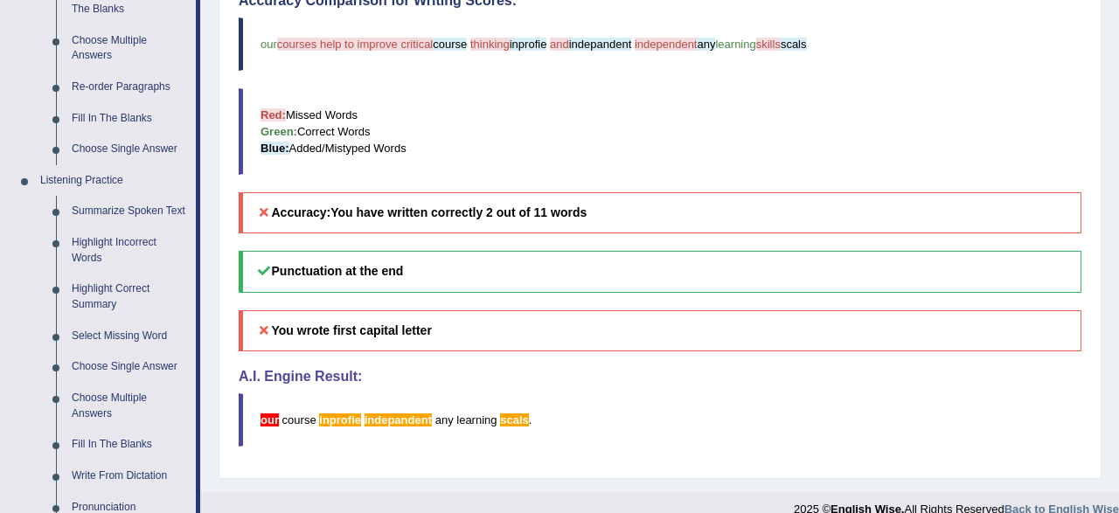
scroll to position [636, 0]
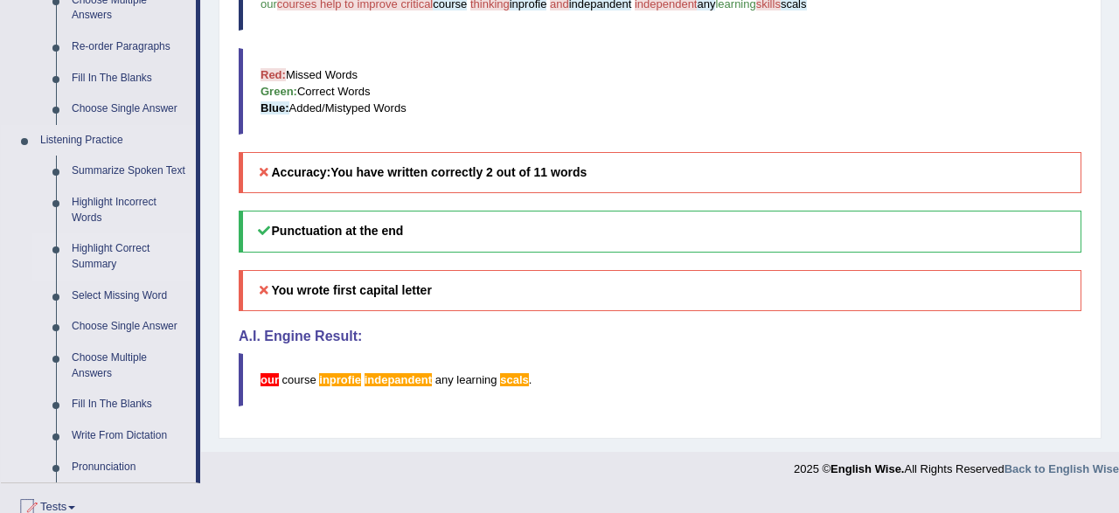
click at [99, 258] on link "Highlight Correct Summary" at bounding box center [130, 256] width 132 height 46
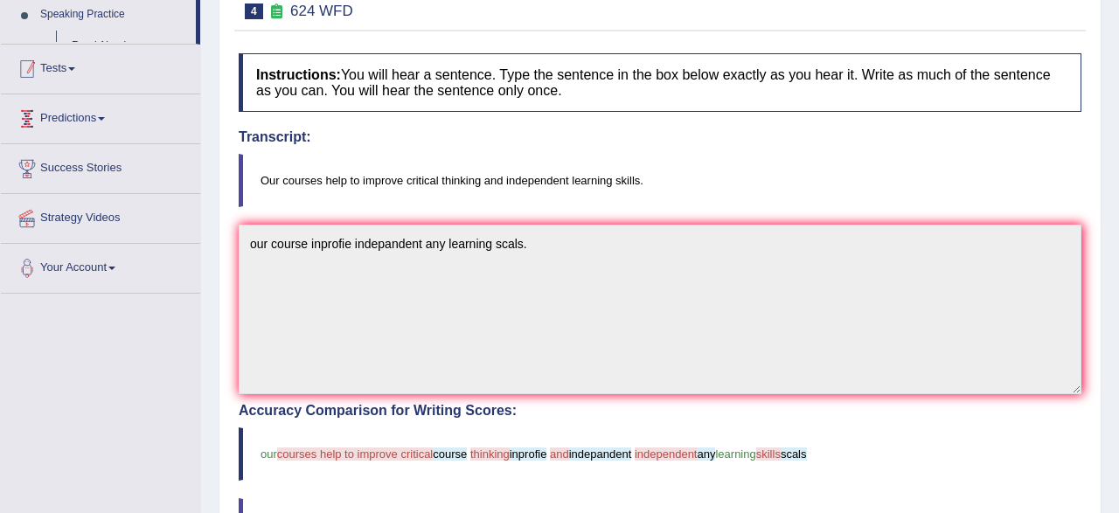
scroll to position [0, 0]
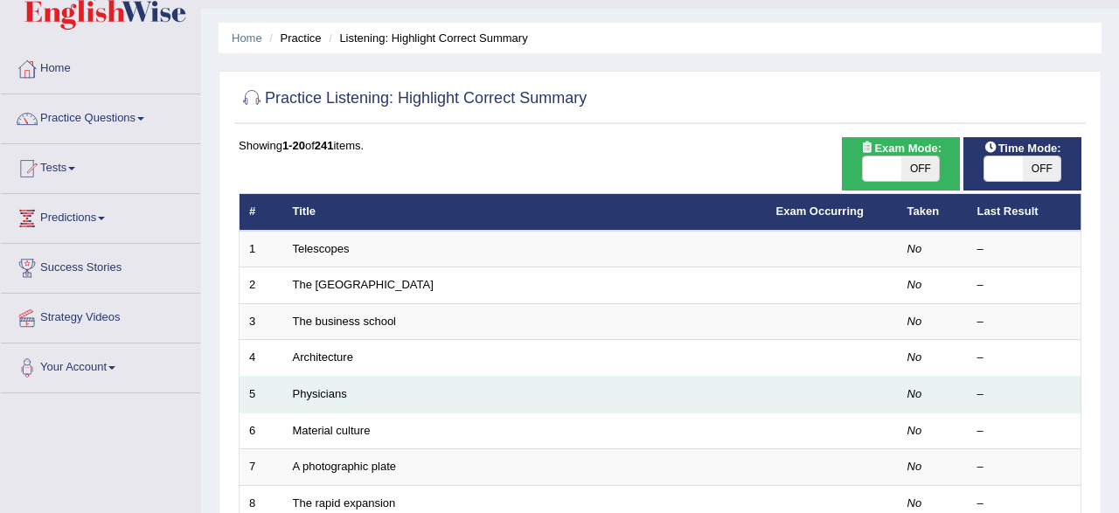
scroll to position [91, 0]
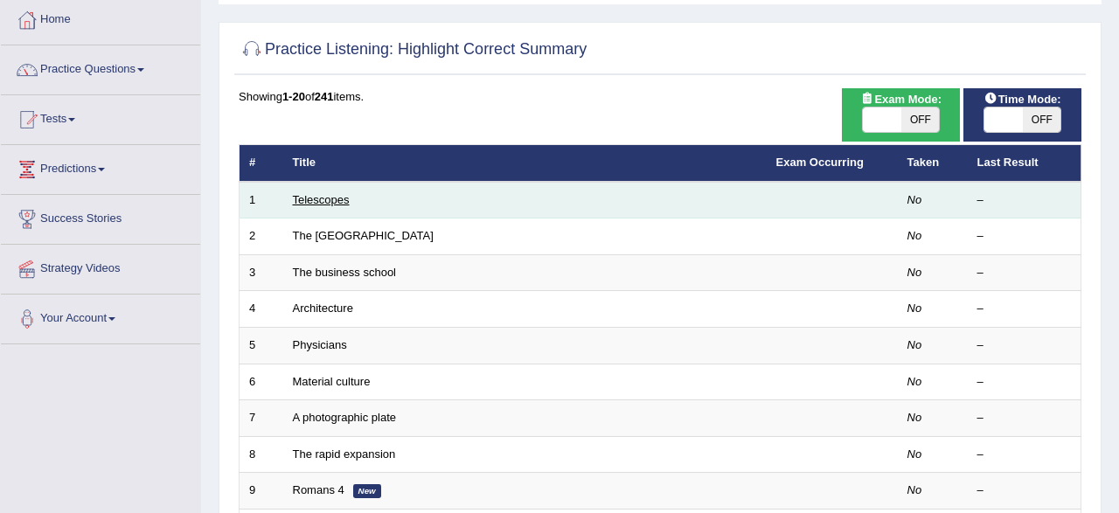
click at [312, 202] on link "Telescopes" at bounding box center [321, 199] width 57 height 13
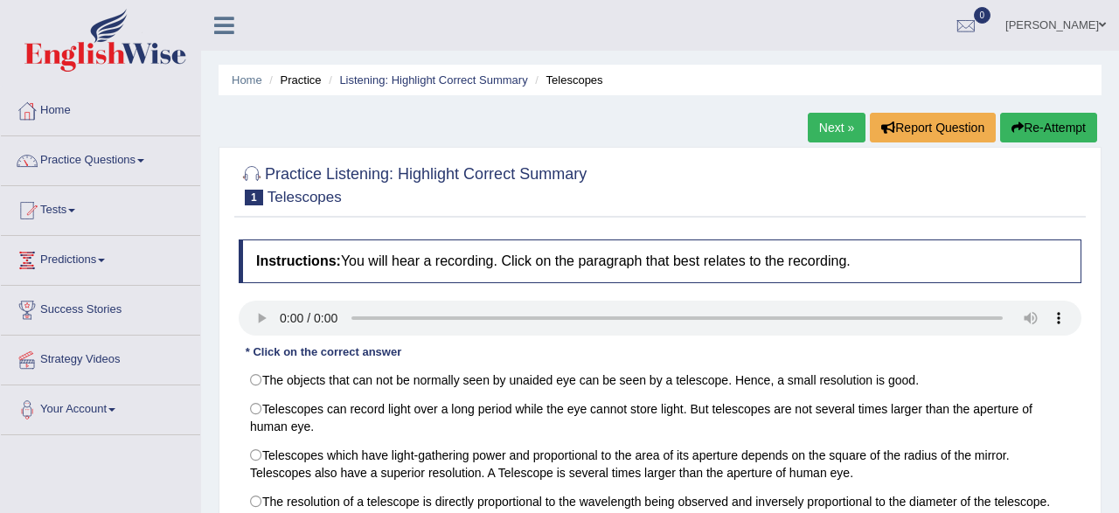
scroll to position [273, 0]
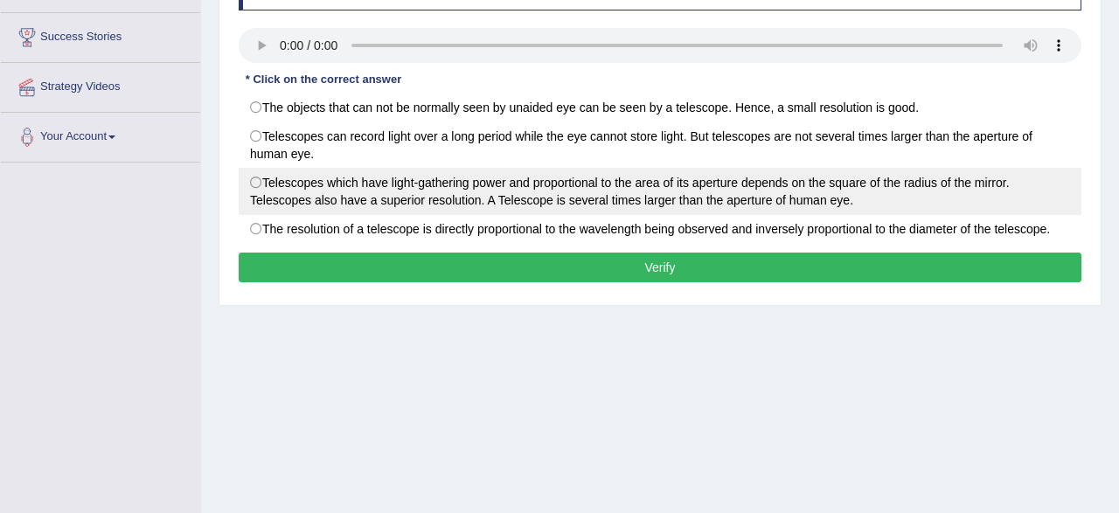
click at [268, 177] on label "Telescopes which have light-gathering power and proportional to the area of its…" at bounding box center [660, 191] width 843 height 47
radio input "true"
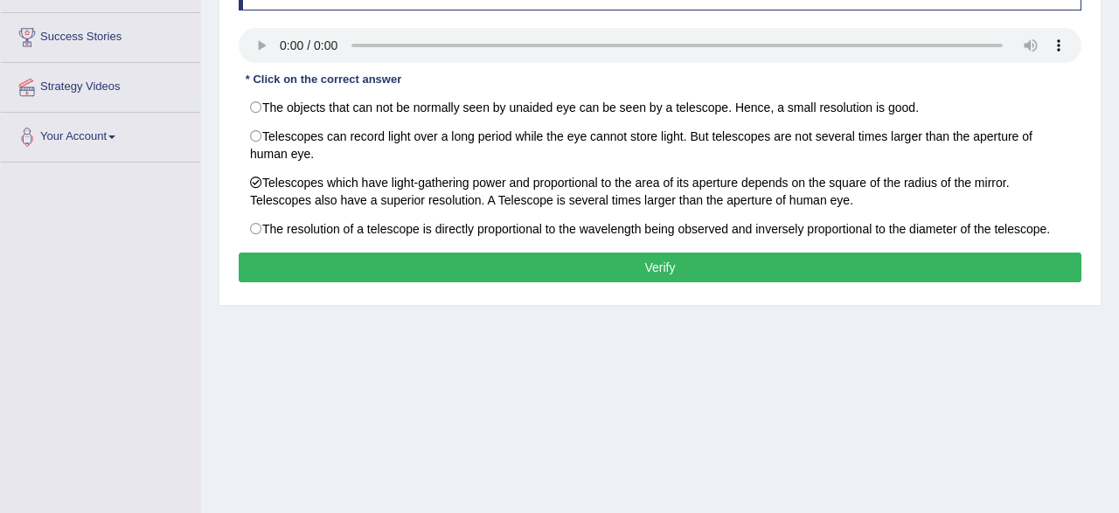
click at [466, 258] on button "Verify" at bounding box center [660, 268] width 843 height 30
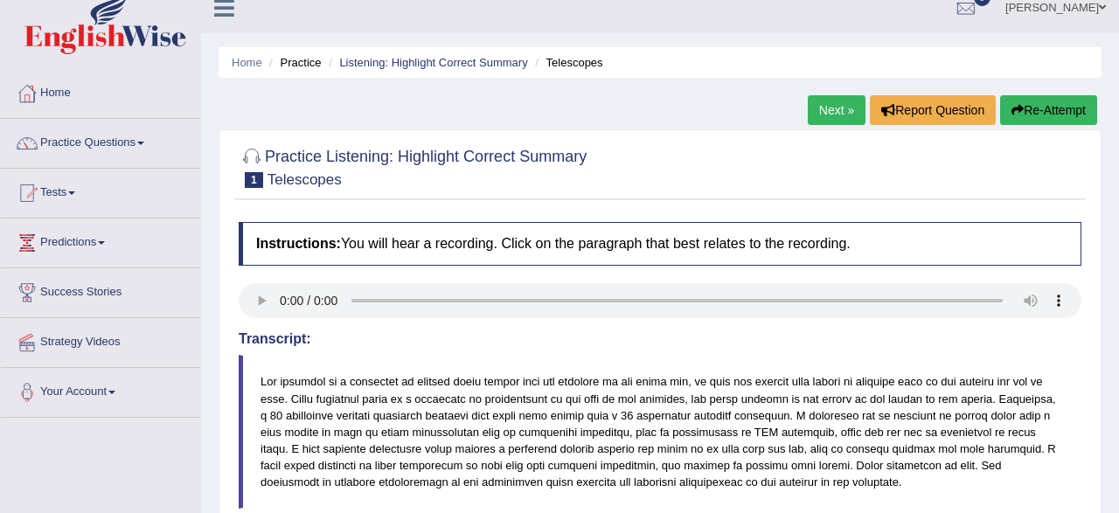
scroll to position [0, 0]
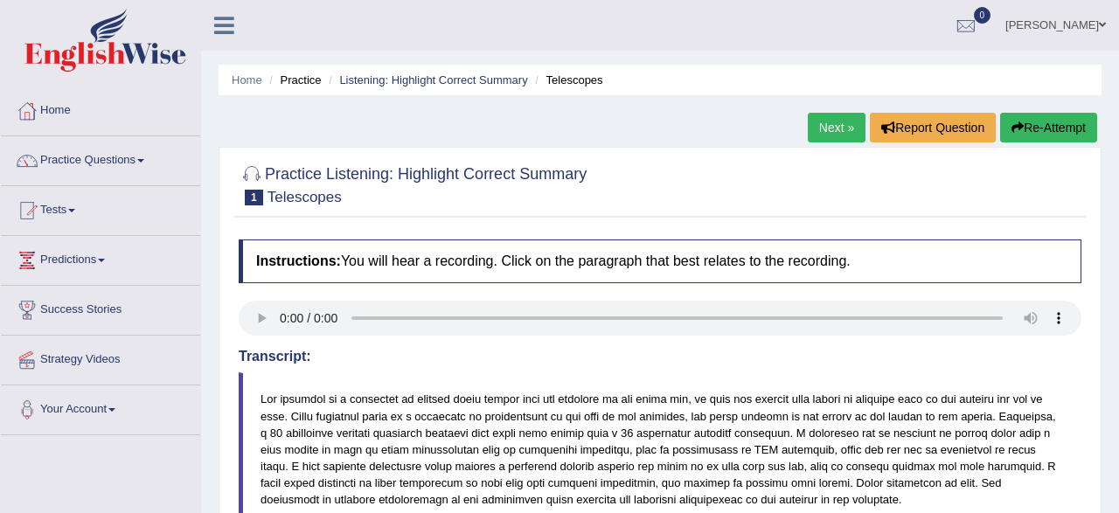
click at [811, 135] on link "Next »" at bounding box center [837, 128] width 58 height 30
click at [835, 136] on link "Next »" at bounding box center [837, 128] width 58 height 30
click at [829, 137] on link "Next »" at bounding box center [837, 128] width 58 height 30
click at [116, 163] on link "Practice Questions" at bounding box center [100, 158] width 199 height 44
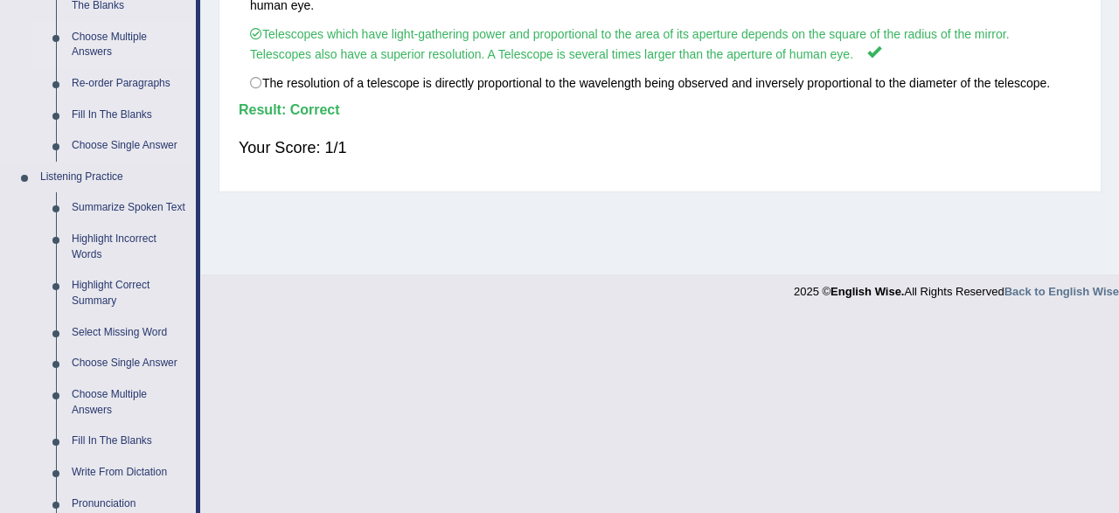
scroll to position [636, 0]
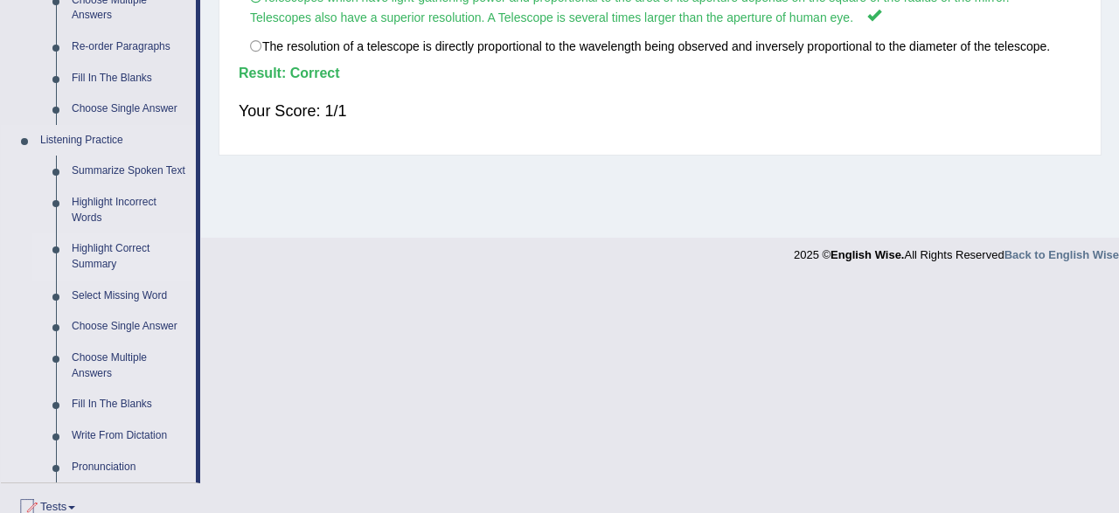
click at [119, 258] on link "Highlight Correct Summary" at bounding box center [130, 256] width 132 height 46
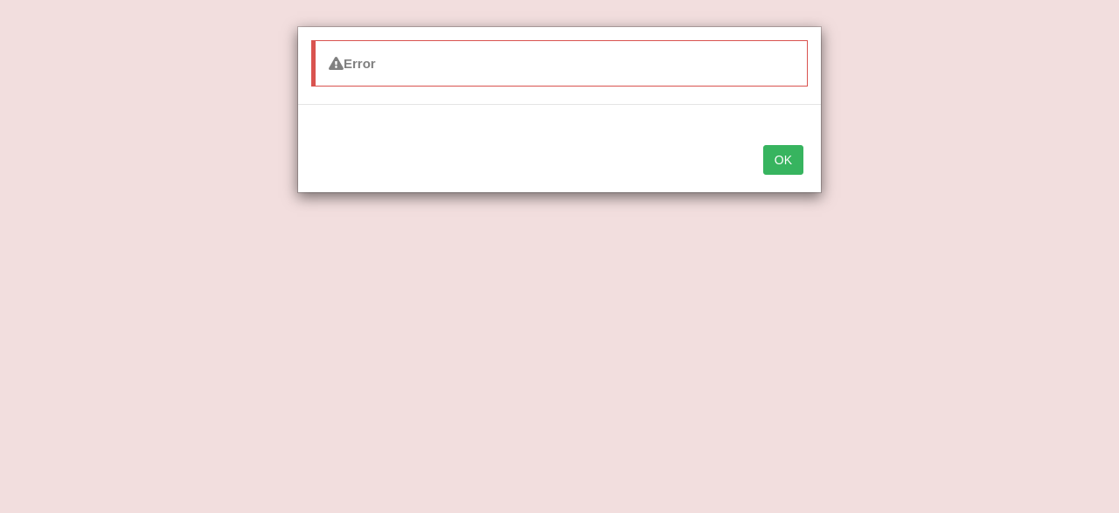
scroll to position [0, 0]
